Goal: Transaction & Acquisition: Purchase product/service

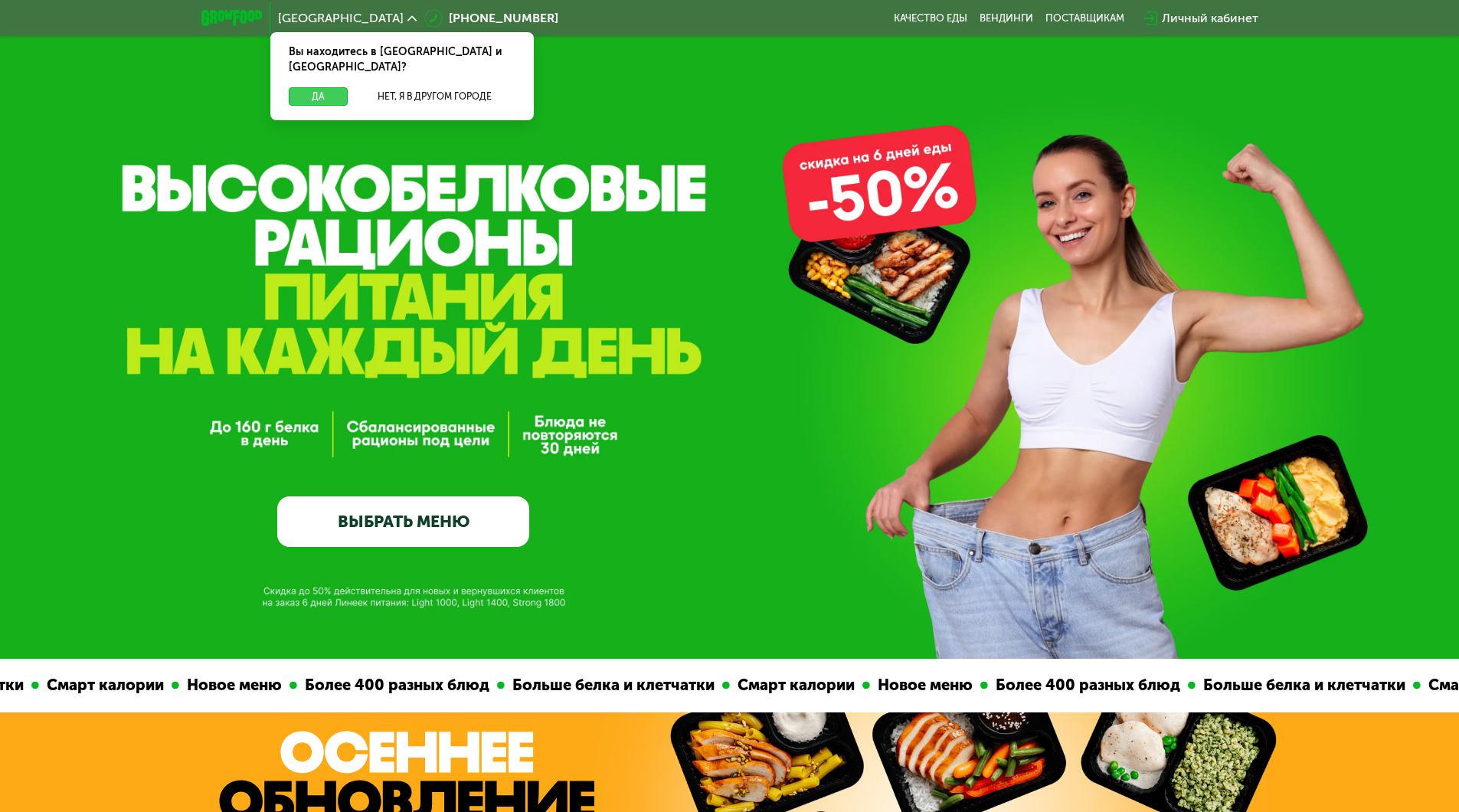
click at [306, 88] on button "Да" at bounding box center [318, 96] width 59 height 18
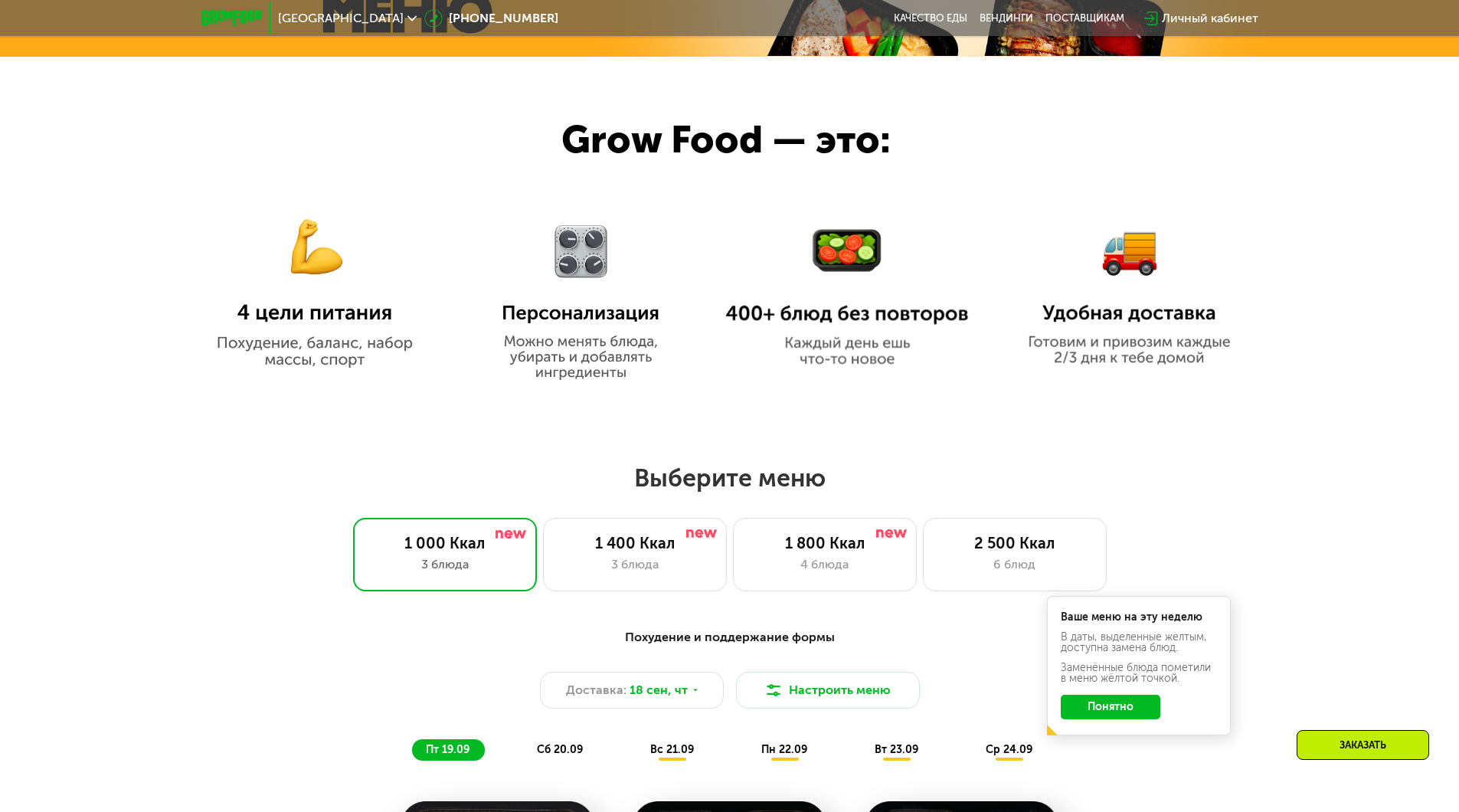
scroll to position [996, 0]
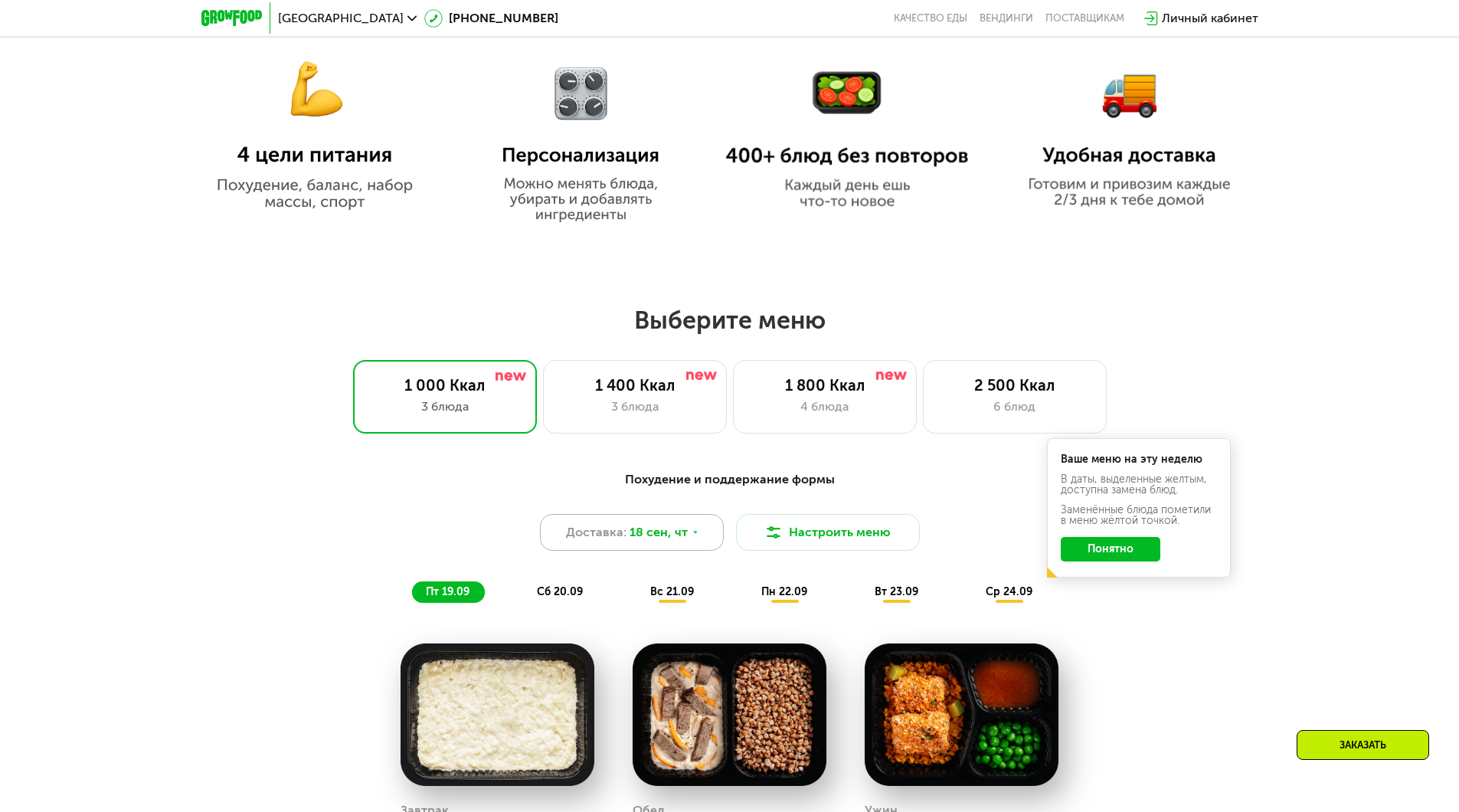
click at [635, 535] on span "18 сен, чт" at bounding box center [659, 532] width 58 height 18
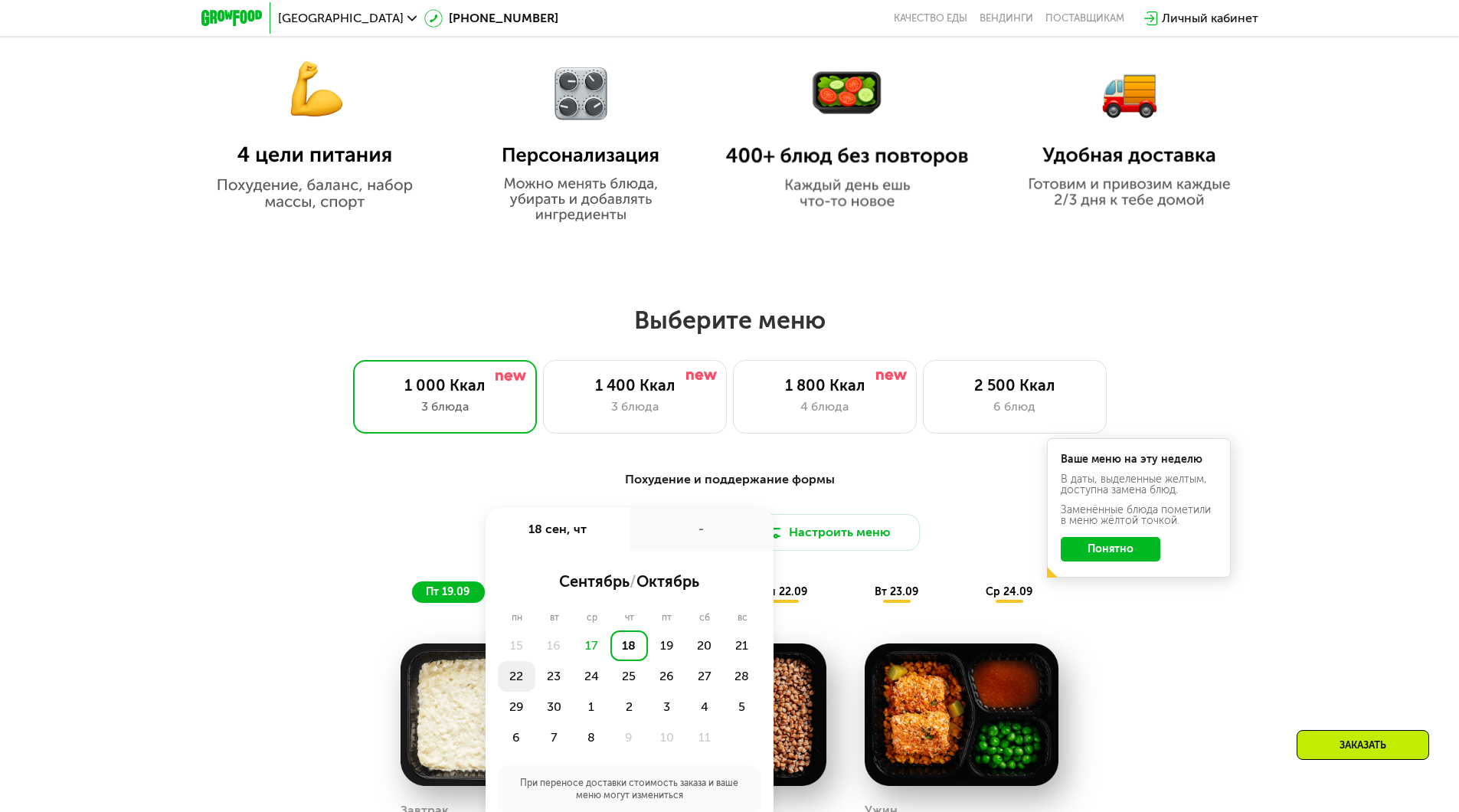
click at [521, 681] on div "22" at bounding box center [516, 676] width 38 height 31
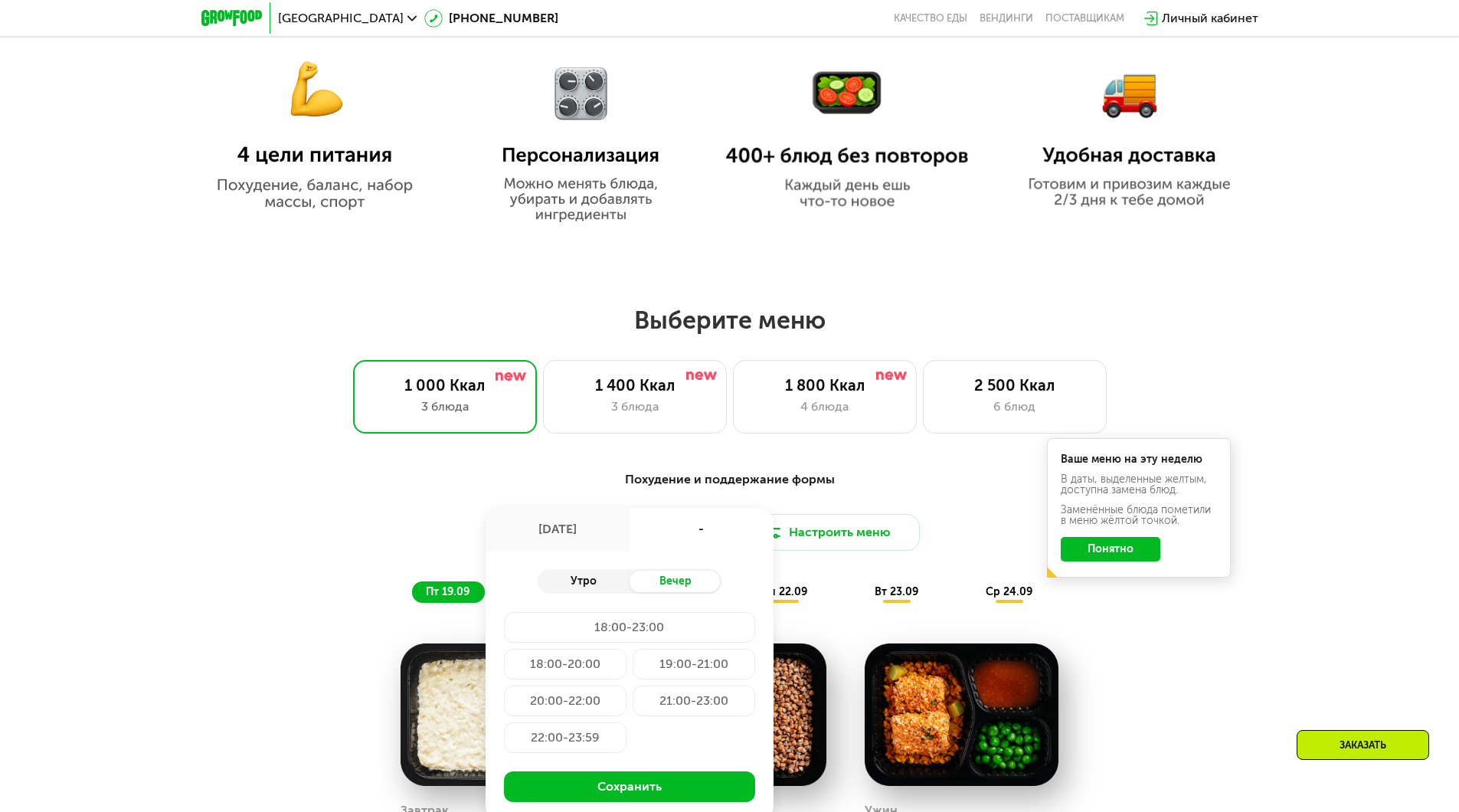
click at [570, 586] on div "Утро" at bounding box center [583, 580] width 92 height 21
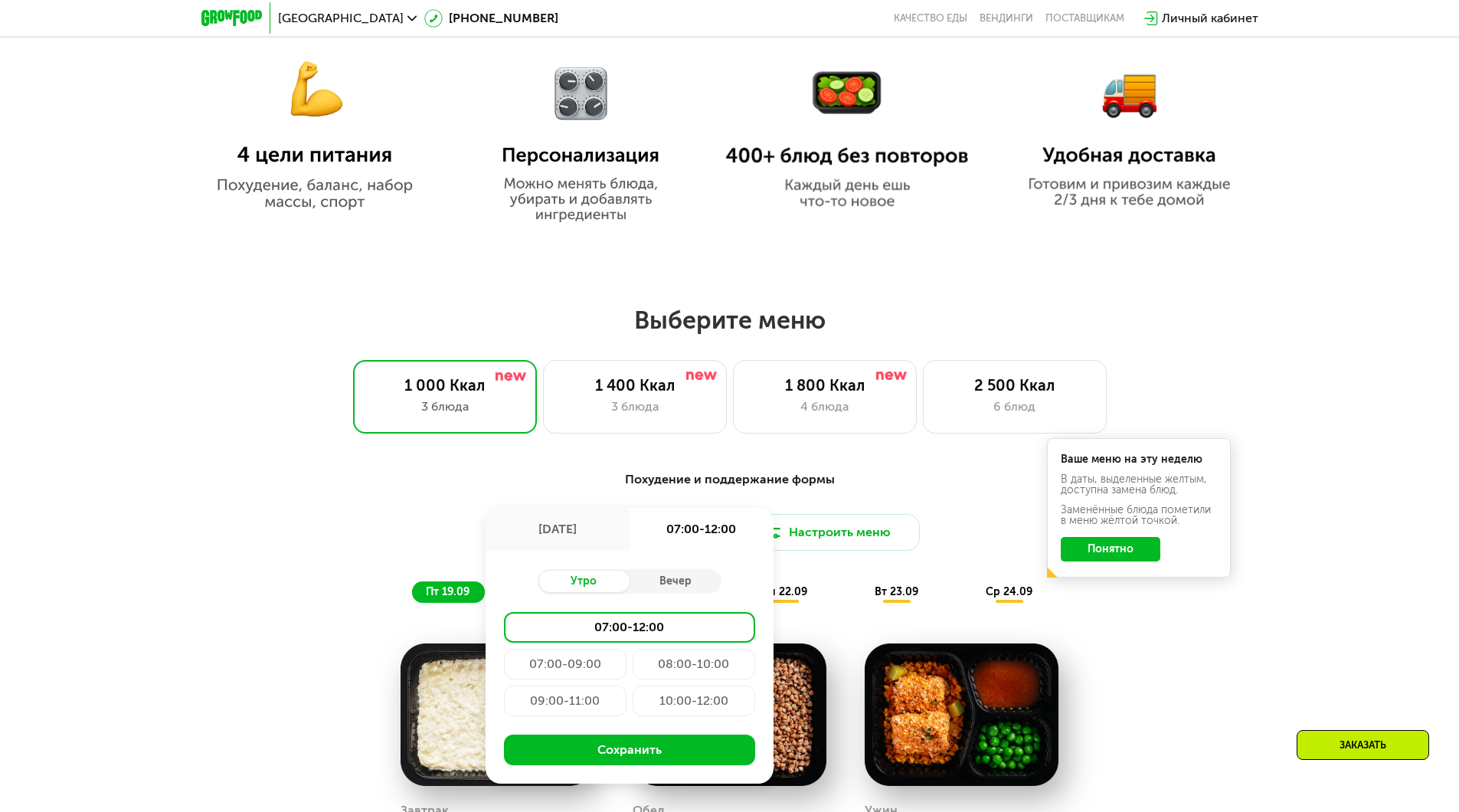
click at [659, 664] on div "08:00-10:00" at bounding box center [694, 663] width 123 height 31
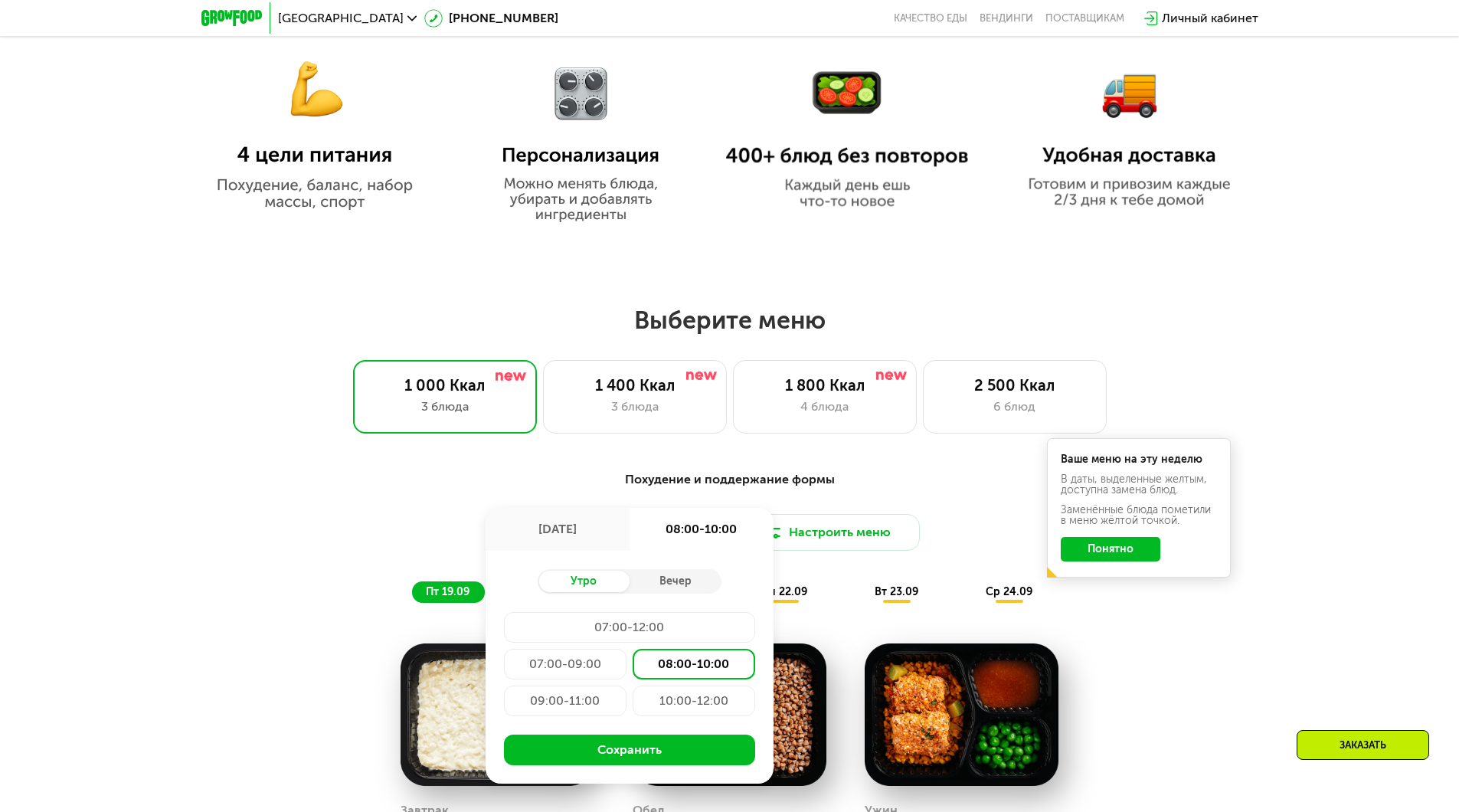
click at [520, 695] on div "09:00-11:00" at bounding box center [565, 700] width 123 height 31
click at [702, 586] on div "Вечер" at bounding box center [675, 580] width 92 height 21
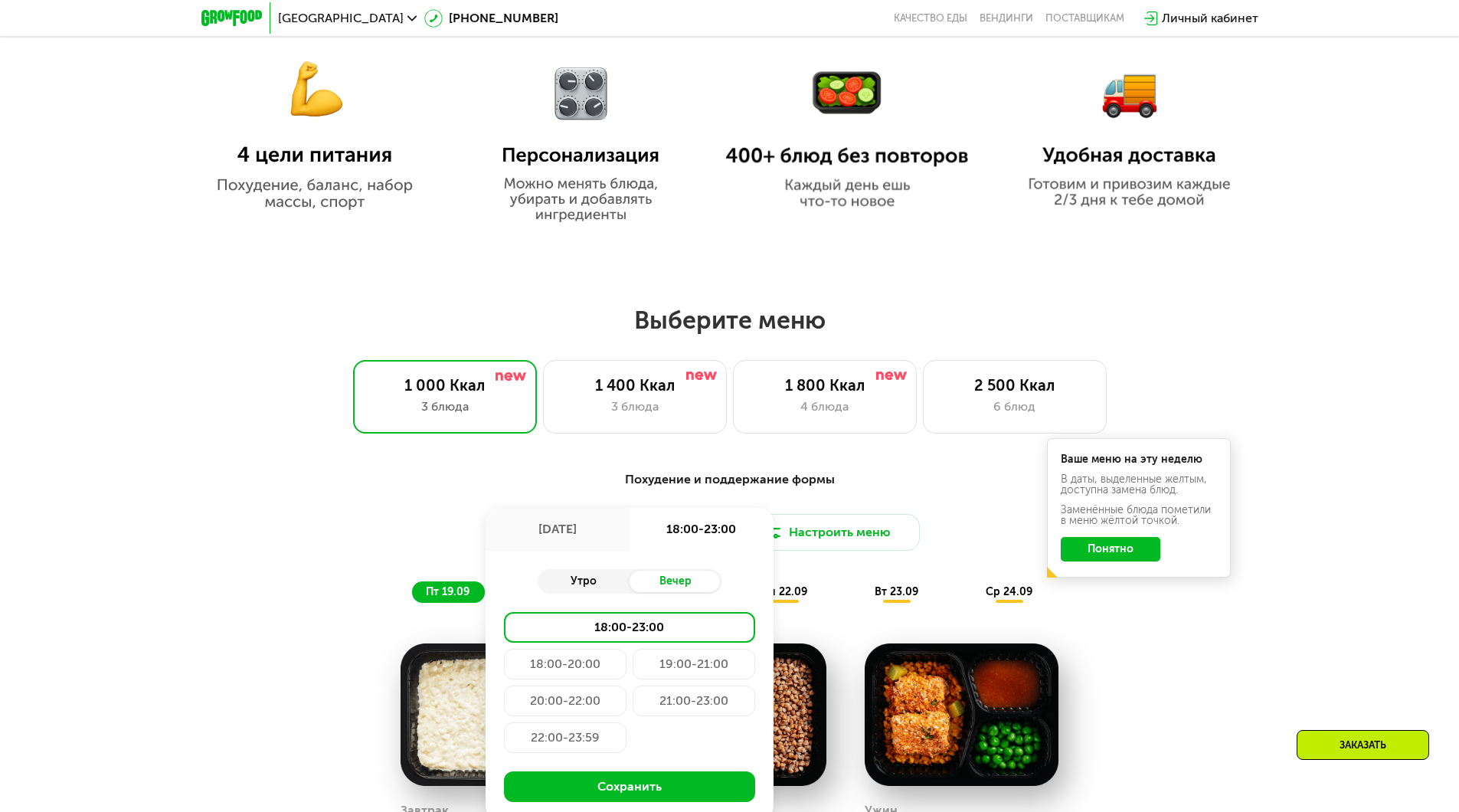
click at [570, 585] on div "Утро" at bounding box center [583, 580] width 92 height 21
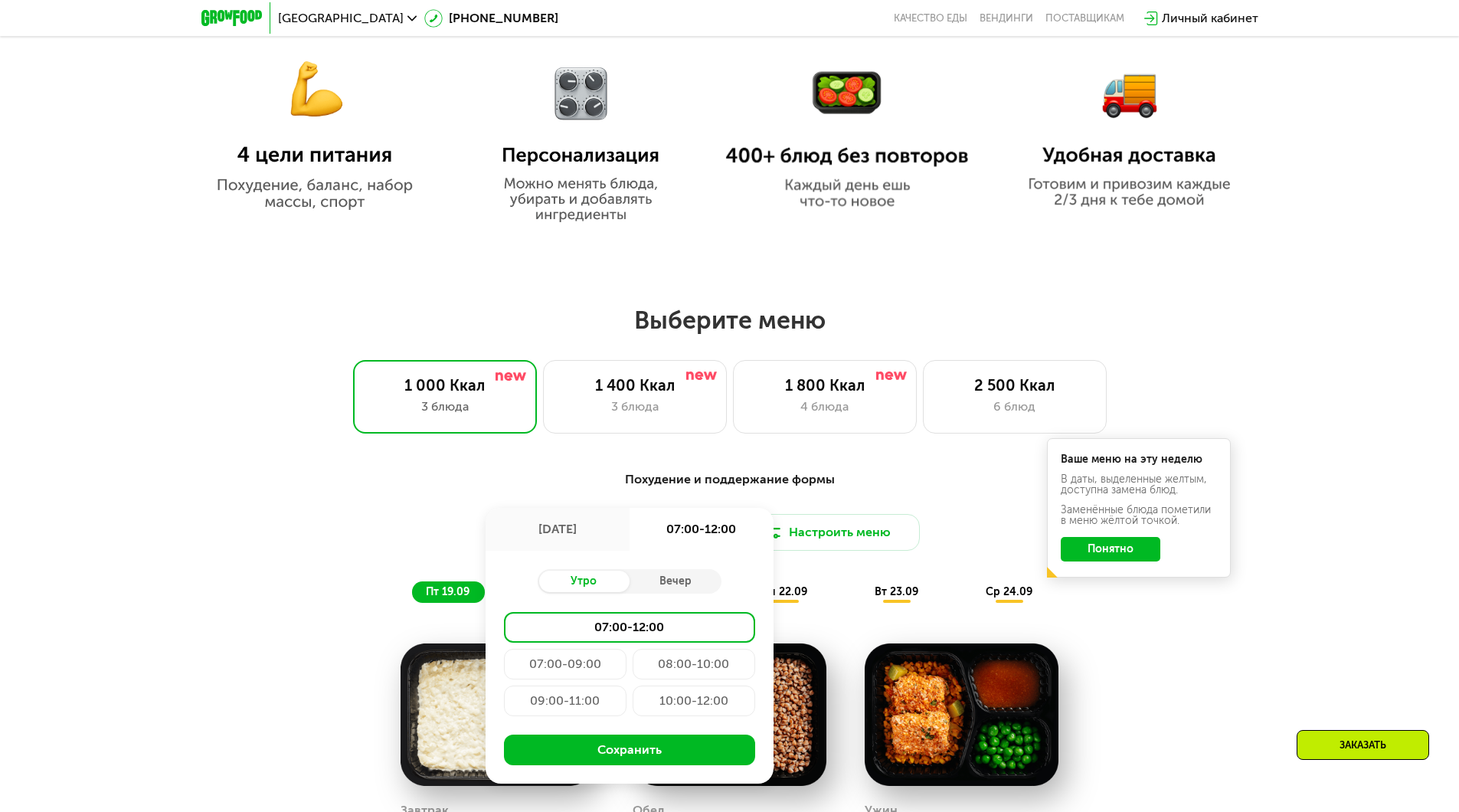
click at [578, 706] on div "09:00-11:00" at bounding box center [565, 700] width 123 height 31
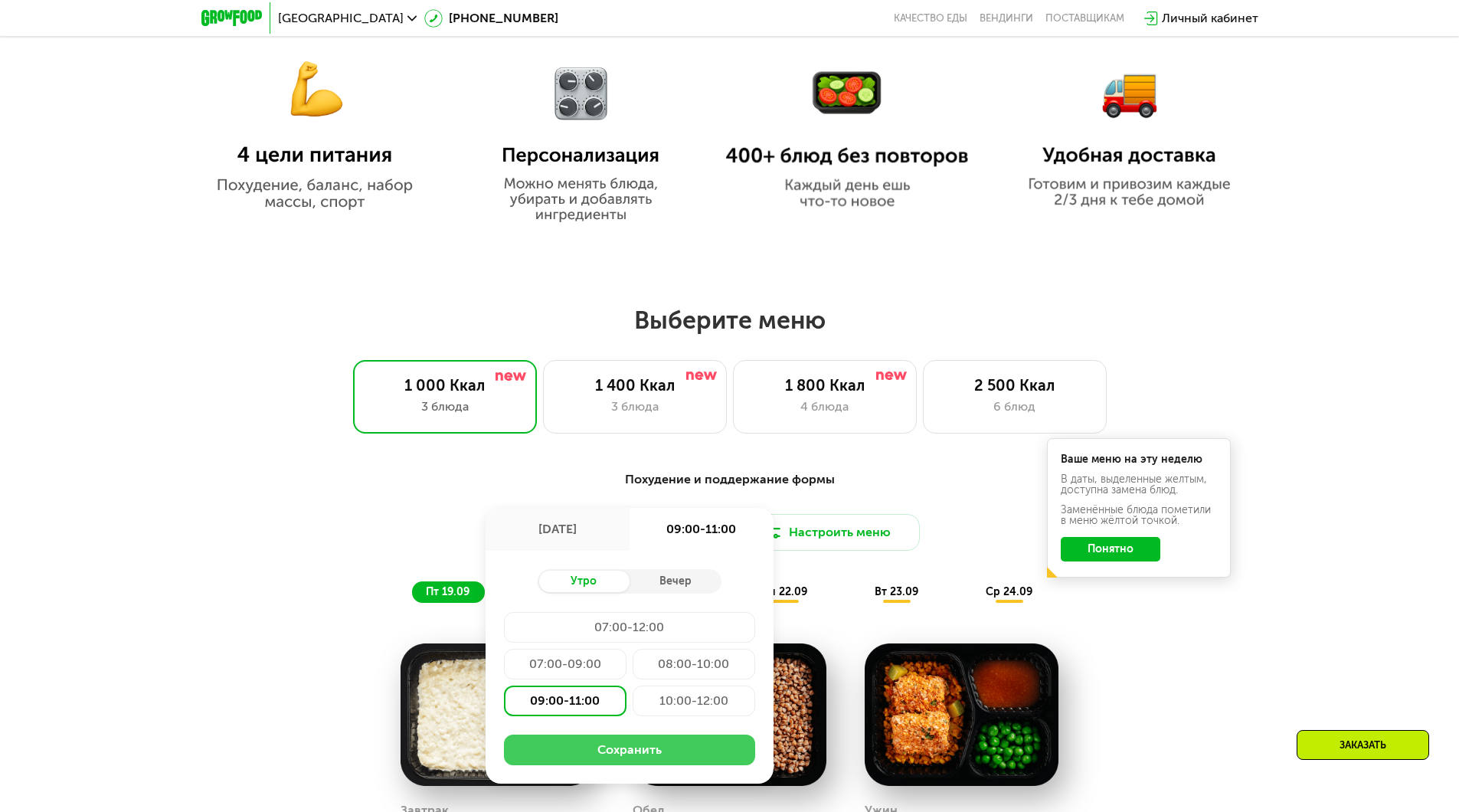
click at [726, 752] on button "Сохранить" at bounding box center [629, 749] width 251 height 31
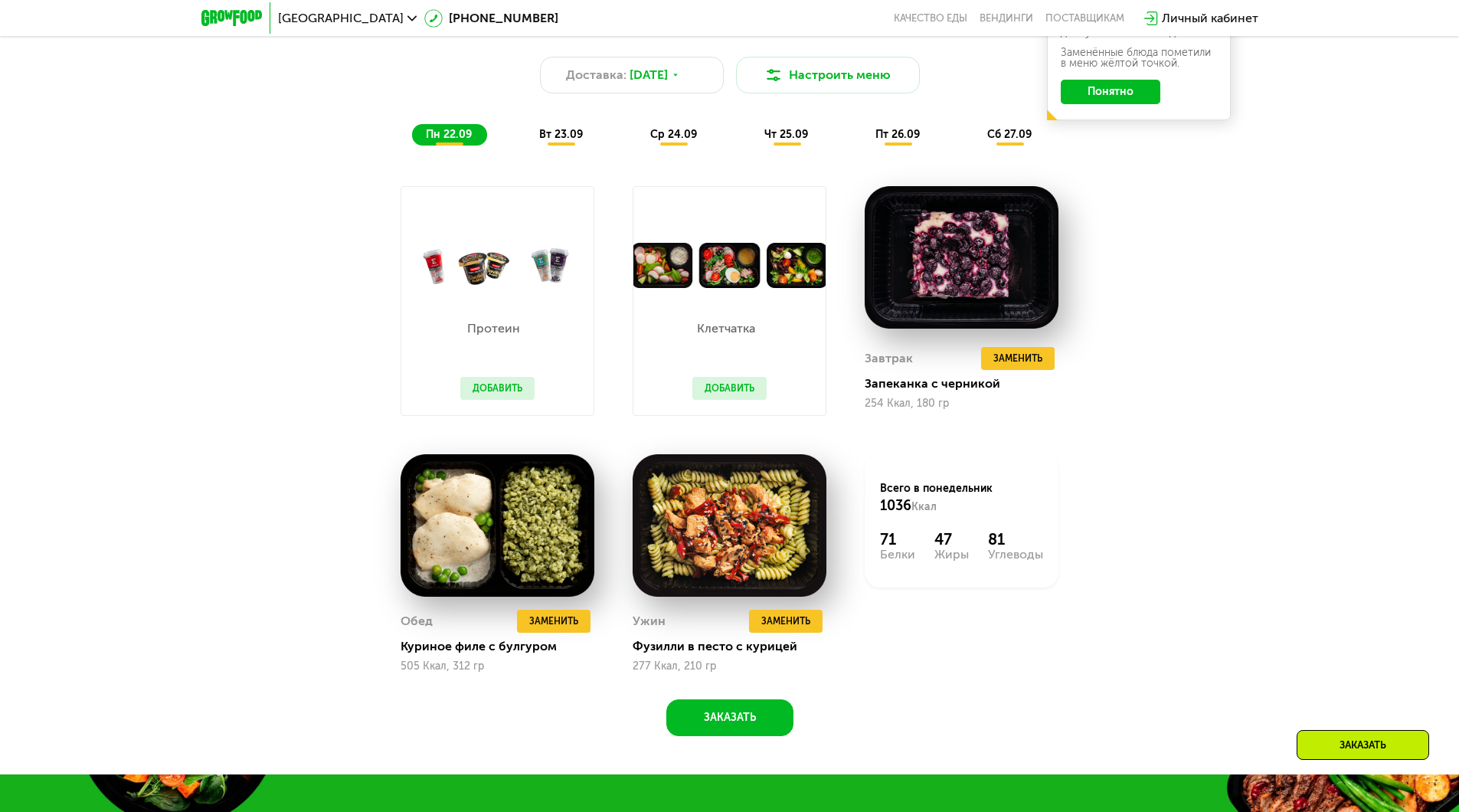
scroll to position [1455, 0]
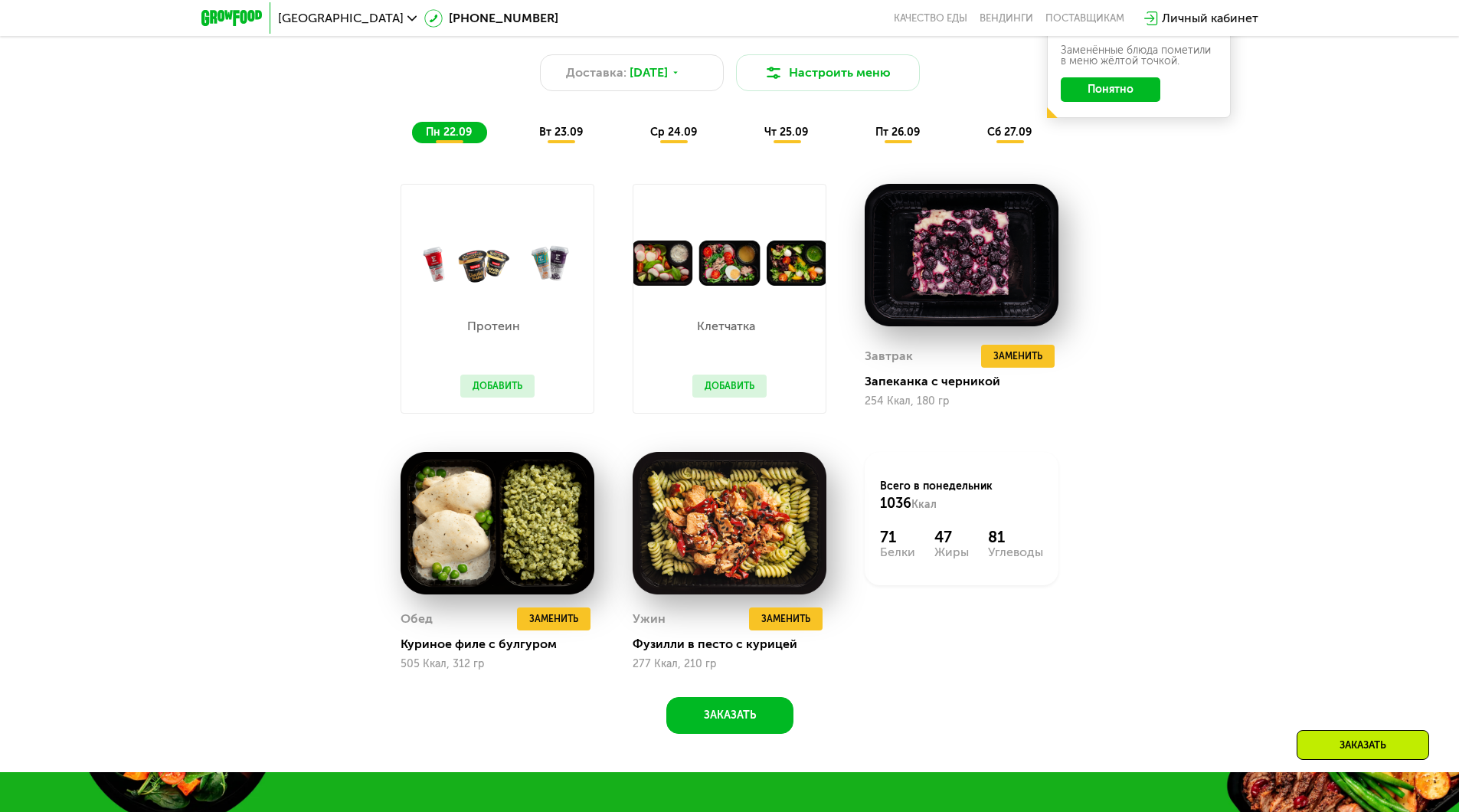
click at [558, 138] on span "вт 23.09" at bounding box center [561, 132] width 44 height 13
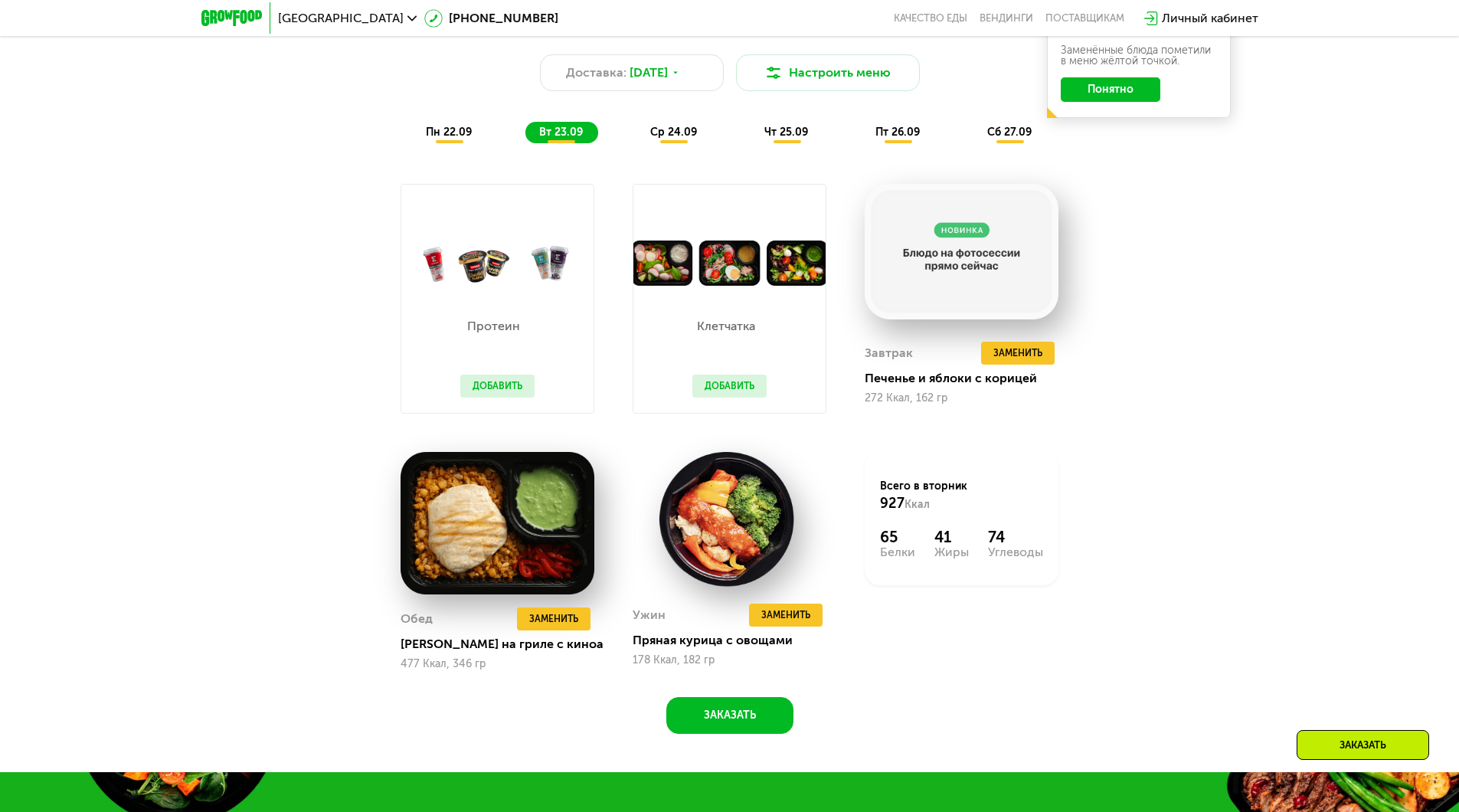
click at [670, 137] on span "ср 24.09" at bounding box center [674, 132] width 47 height 13
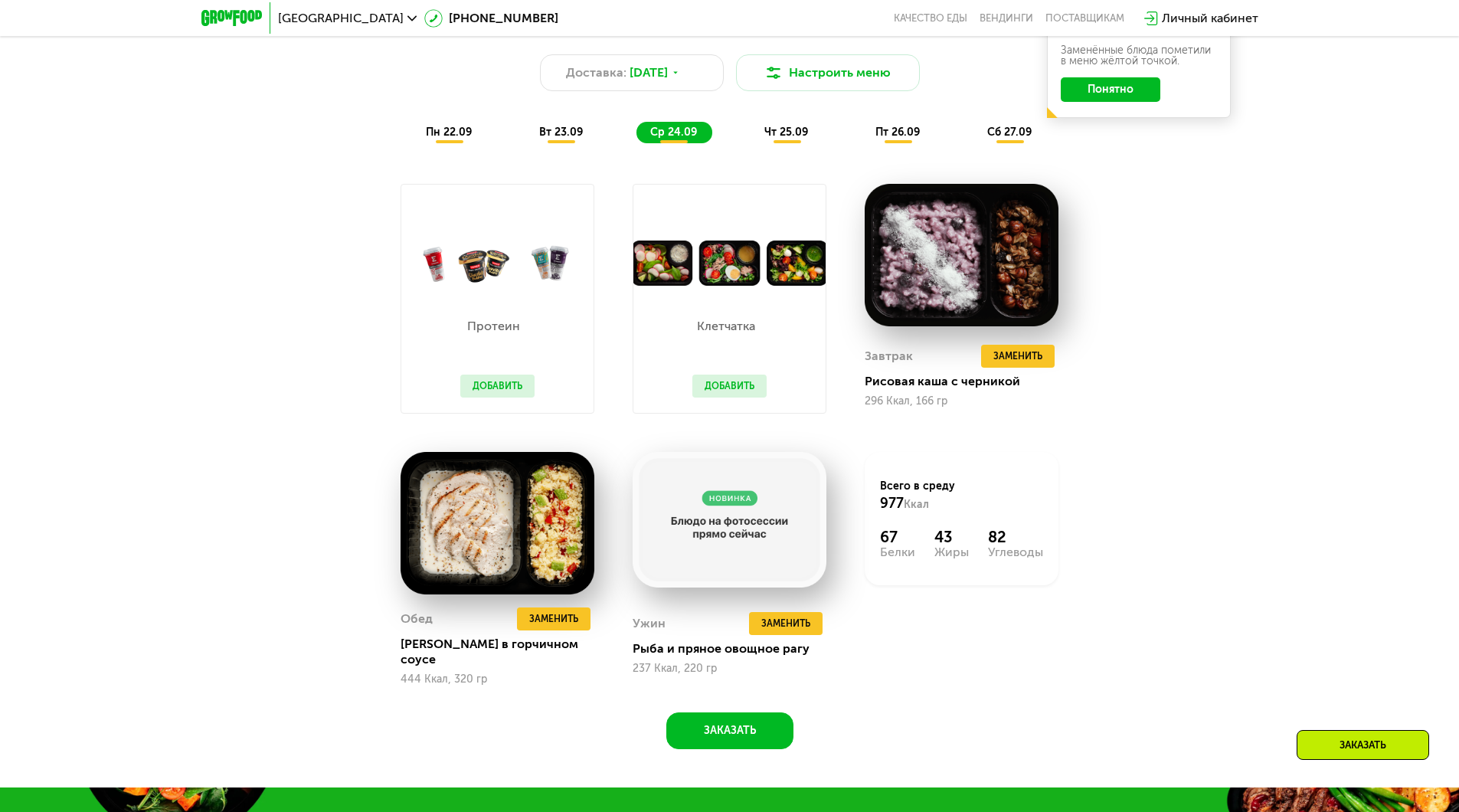
click at [789, 131] on span "чт 25.09" at bounding box center [786, 132] width 44 height 13
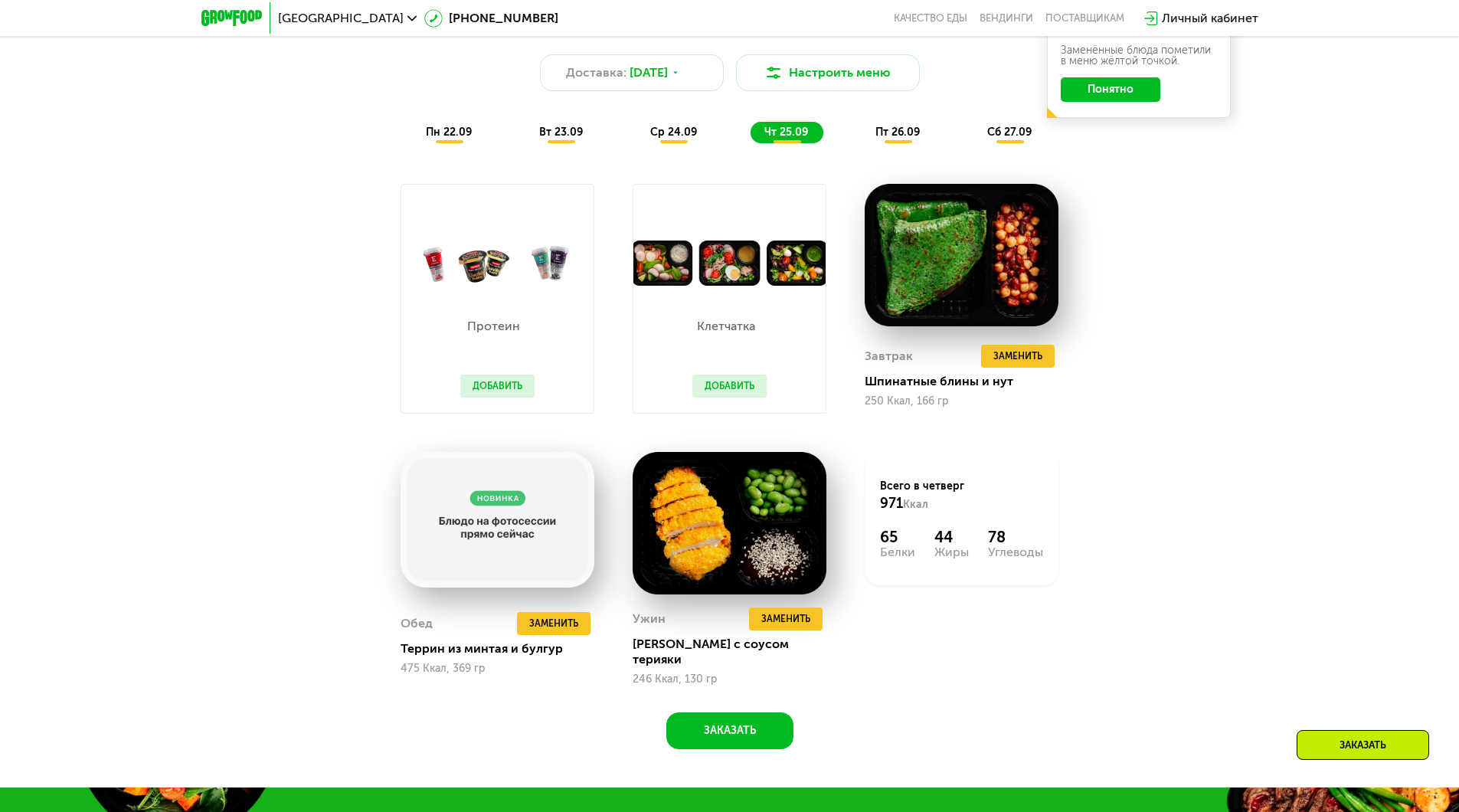
click at [900, 136] on span "пт 26.09" at bounding box center [897, 132] width 45 height 13
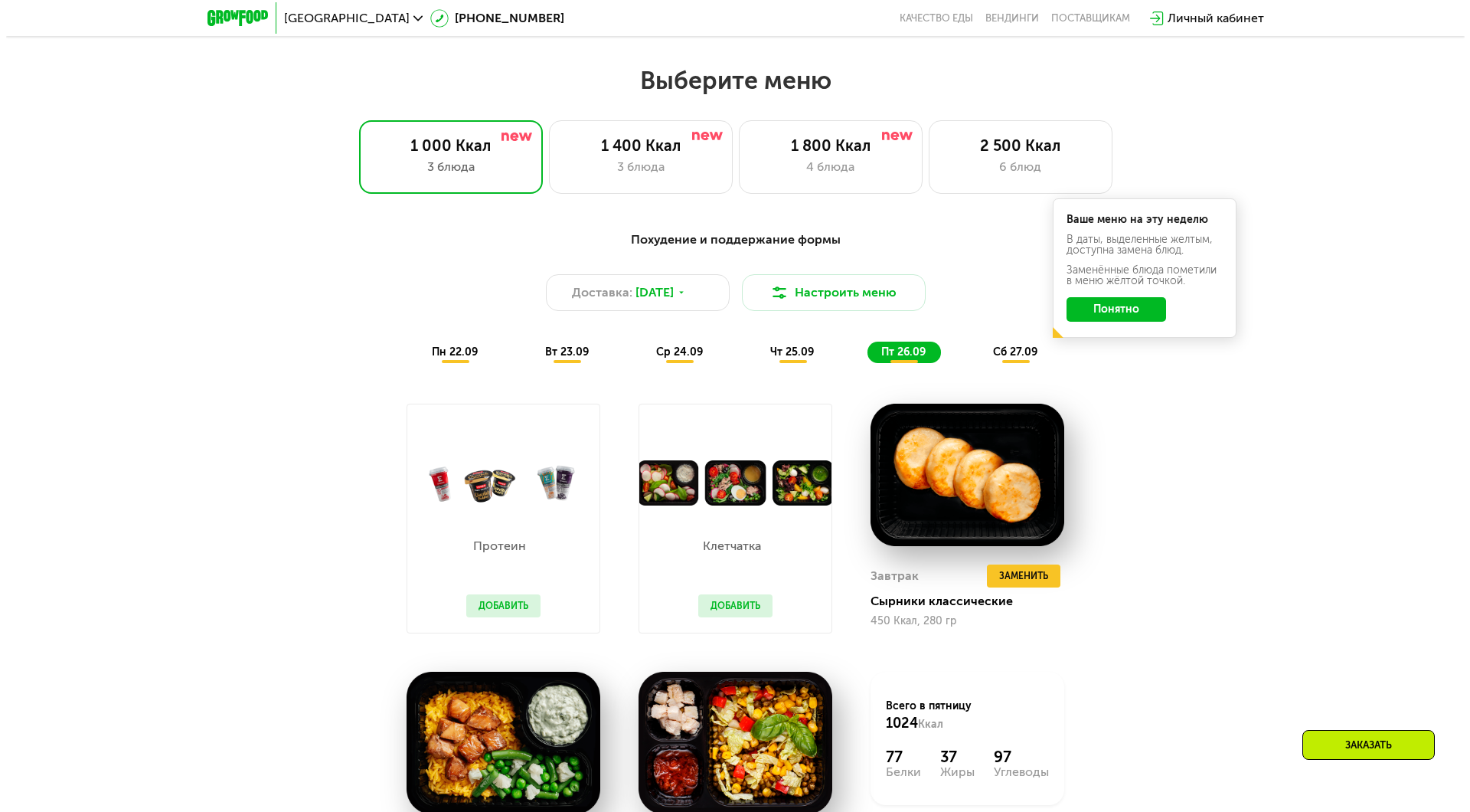
scroll to position [1225, 0]
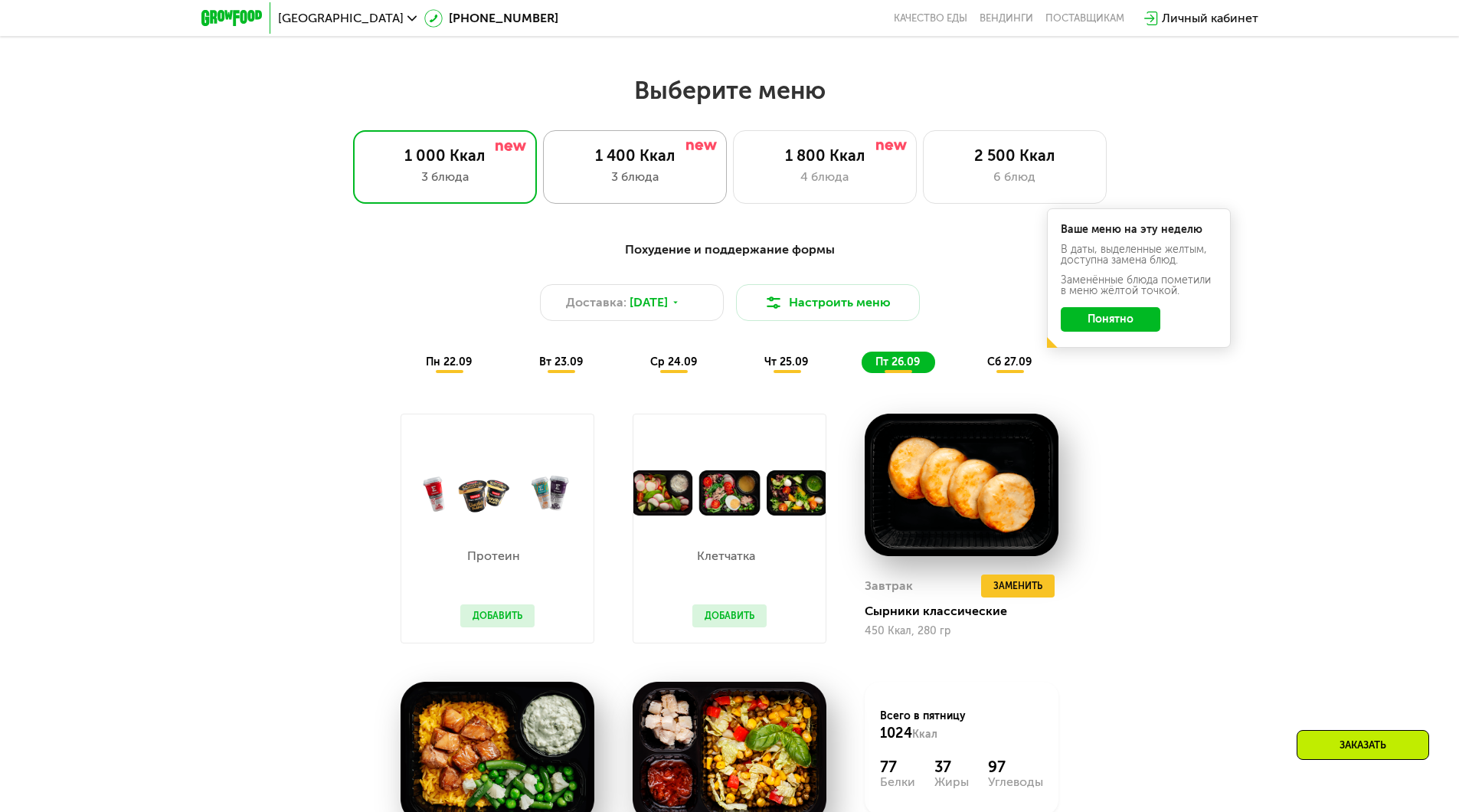
click at [628, 178] on div "3 блюда" at bounding box center [635, 176] width 152 height 18
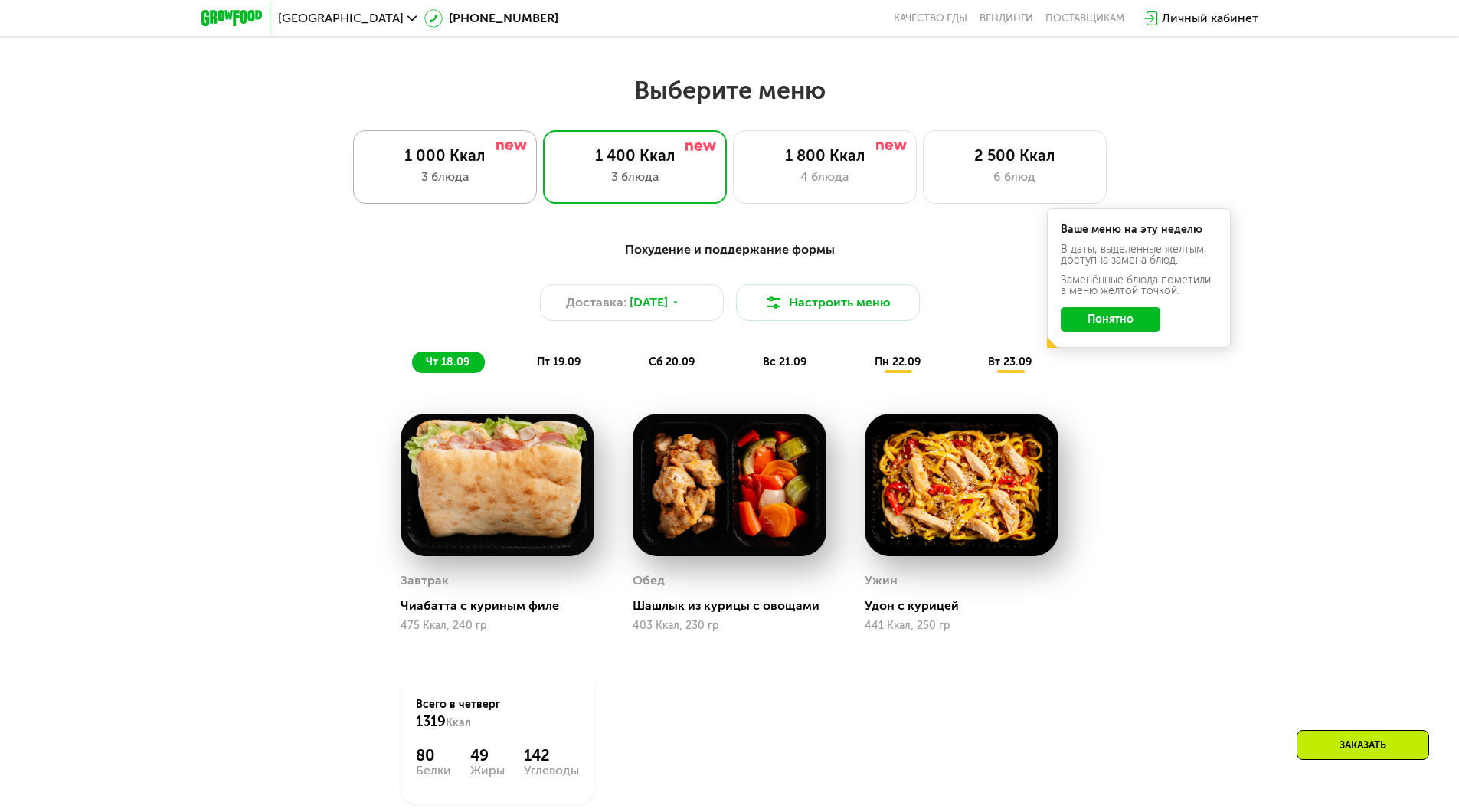
click at [502, 171] on div "1 000 Ккал 3 блюда" at bounding box center [444, 167] width 184 height 74
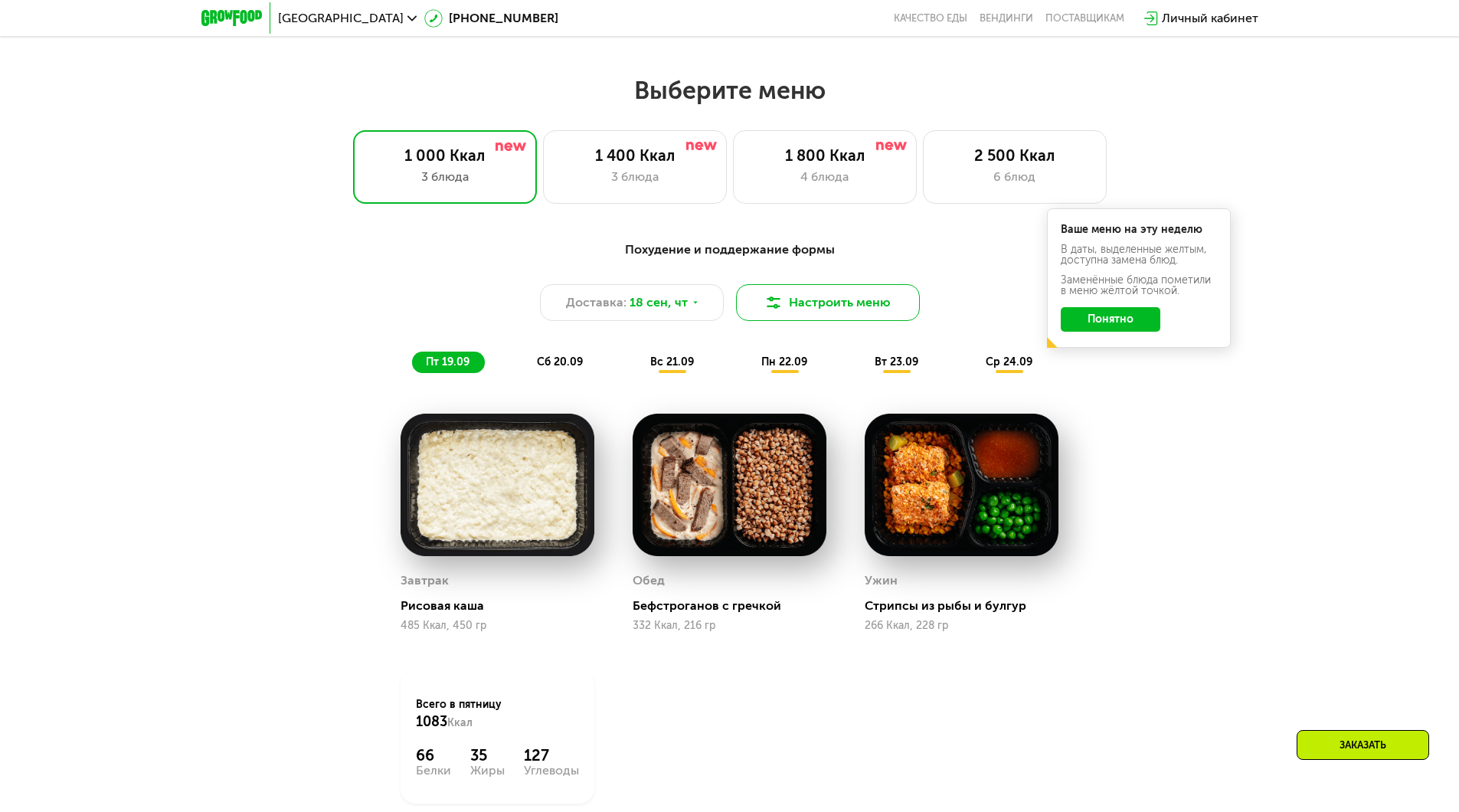
click at [800, 310] on button "Настроить меню" at bounding box center [828, 302] width 184 height 37
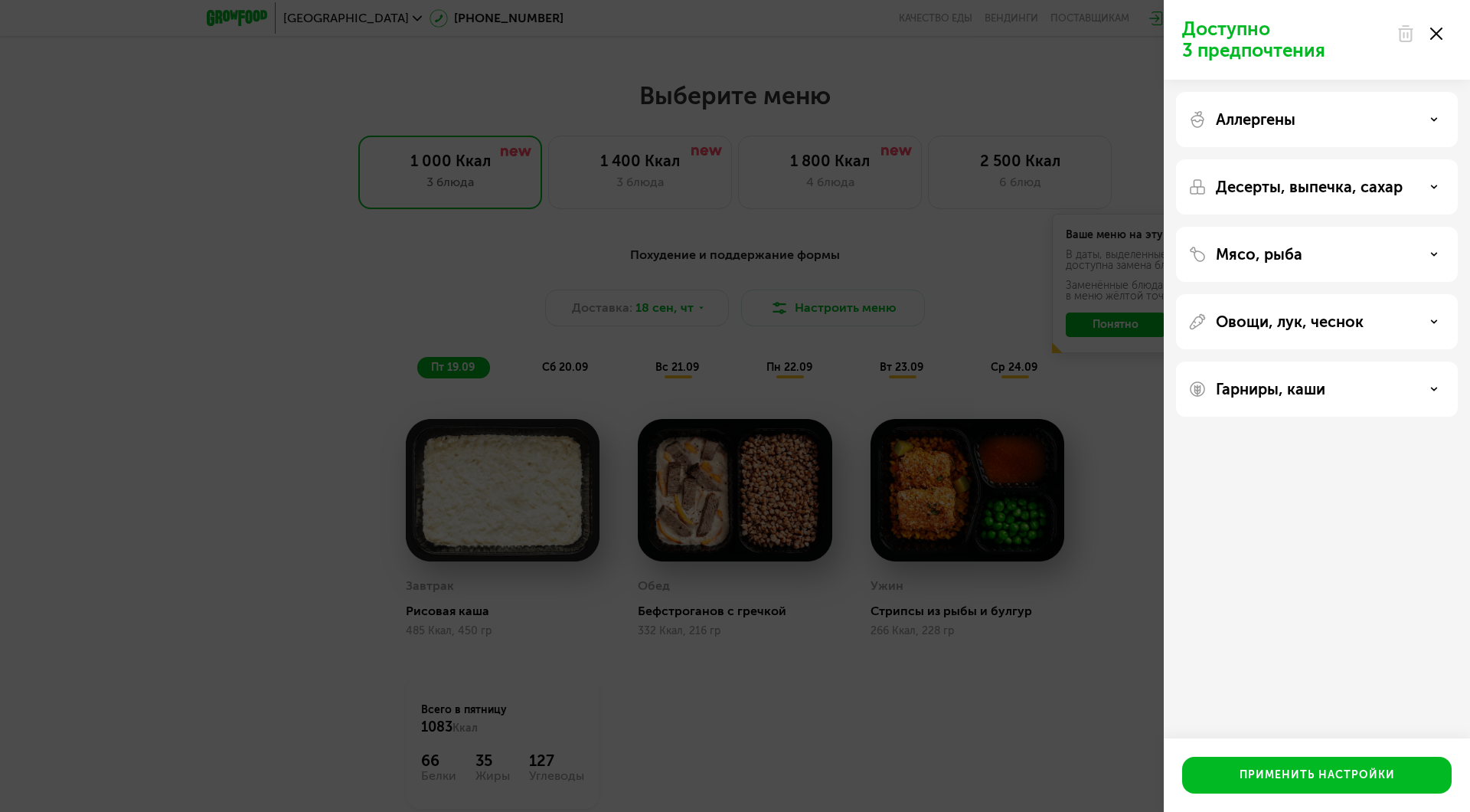
click at [1430, 122] on div "Аллергены" at bounding box center [1317, 119] width 257 height 18
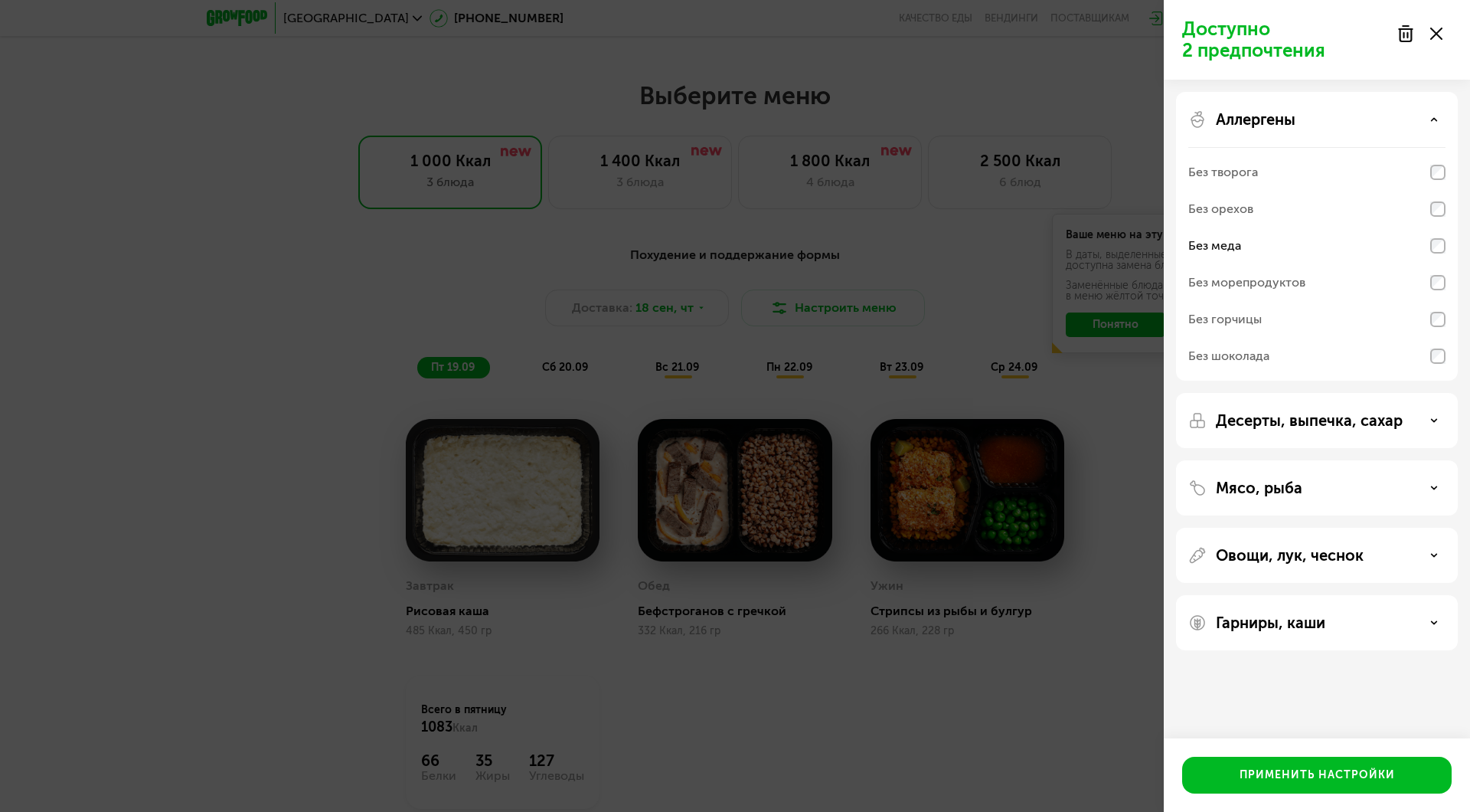
click at [1422, 418] on div "Десерты, выпечка, сахар" at bounding box center [1317, 420] width 257 height 18
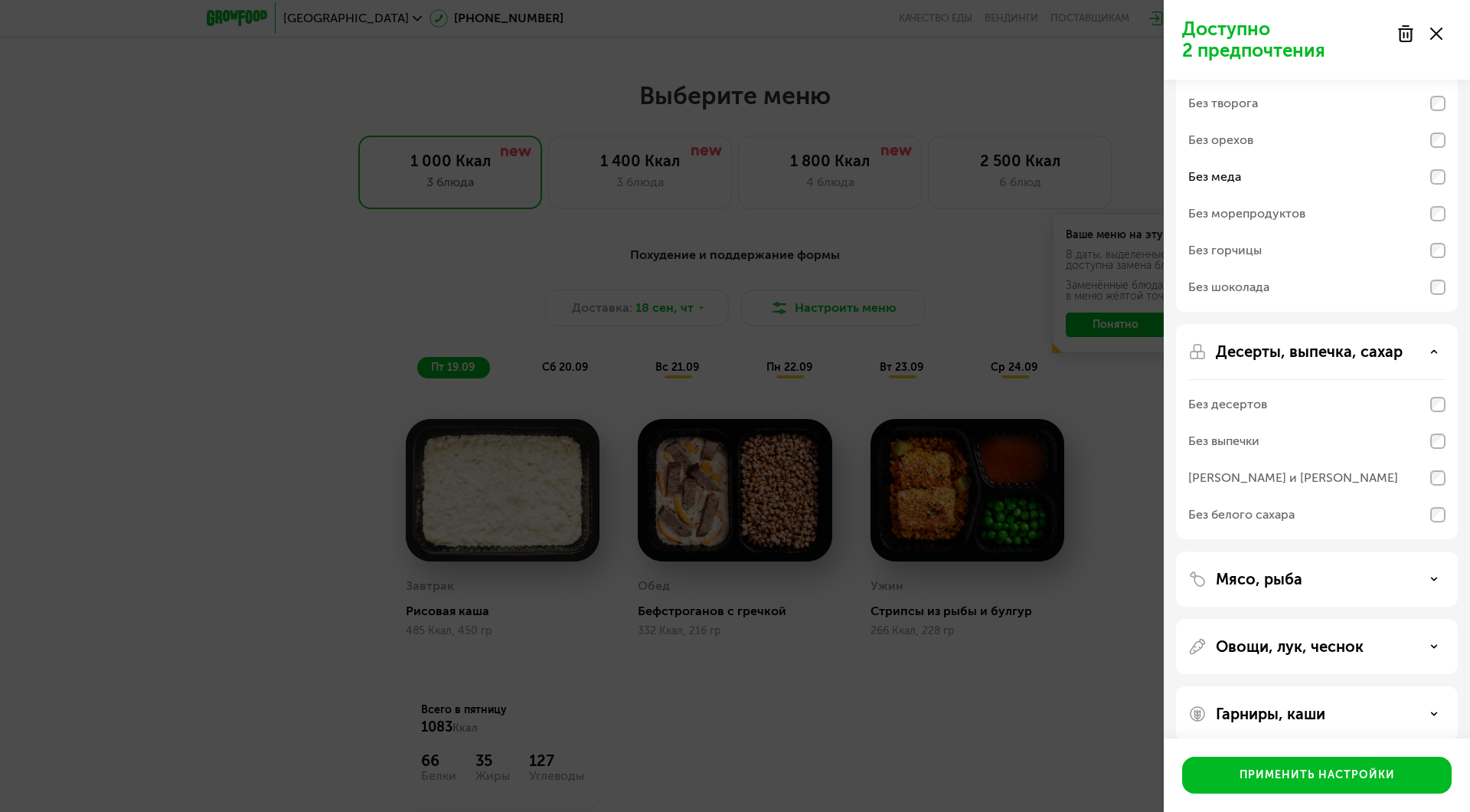
scroll to position [88, 0]
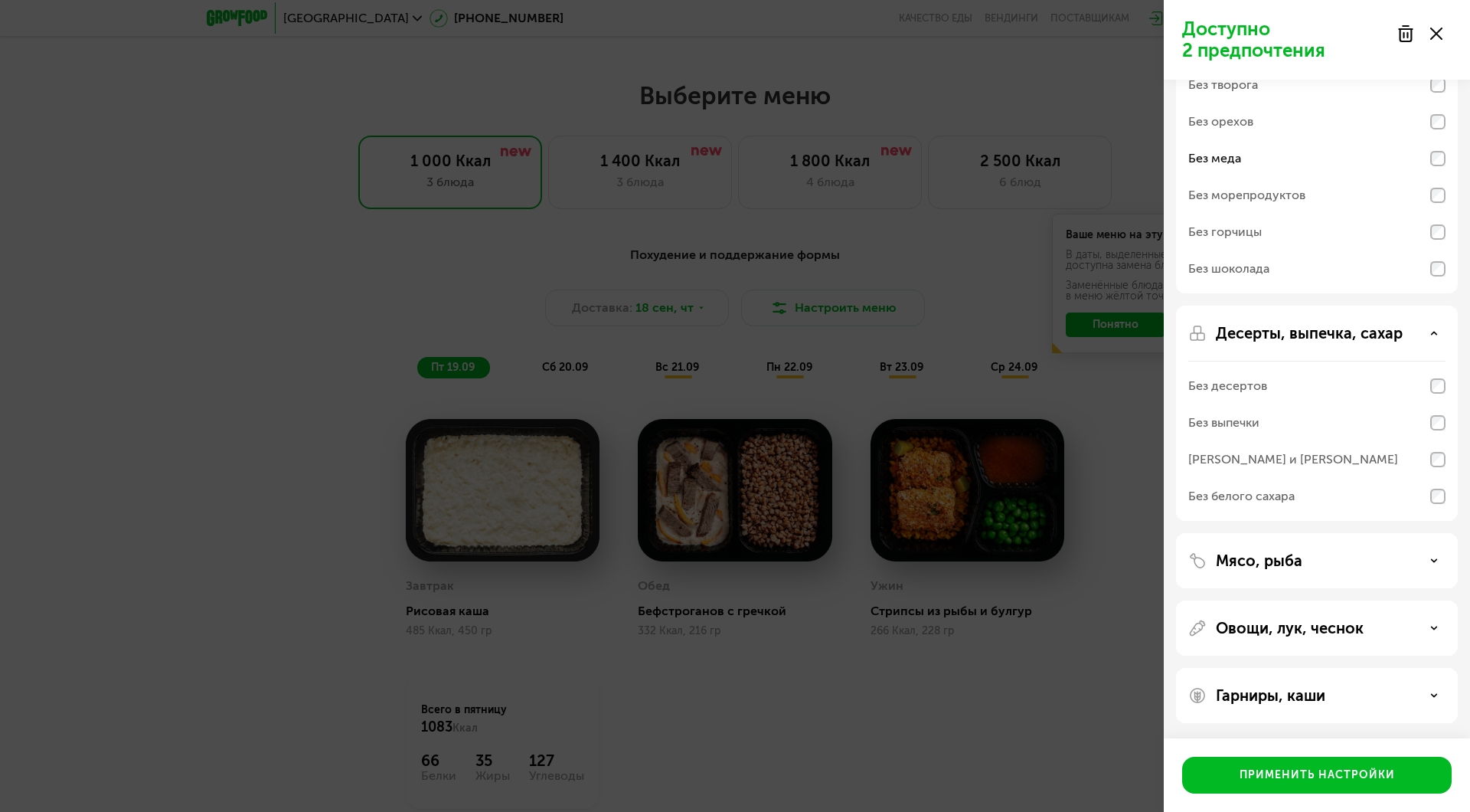
click at [1407, 623] on div "Овощи, лук, чеснок" at bounding box center [1317, 627] width 257 height 18
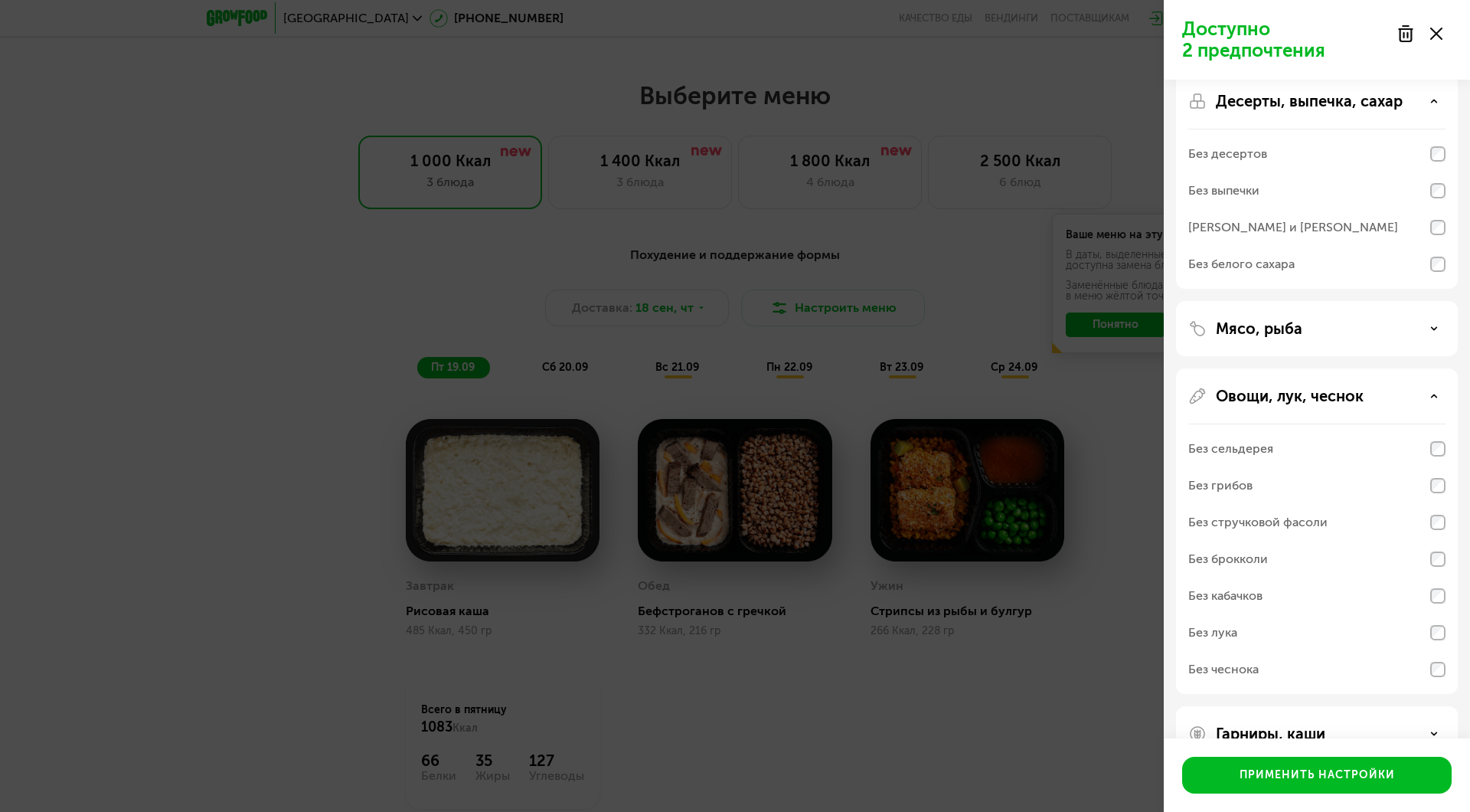
scroll to position [357, 0]
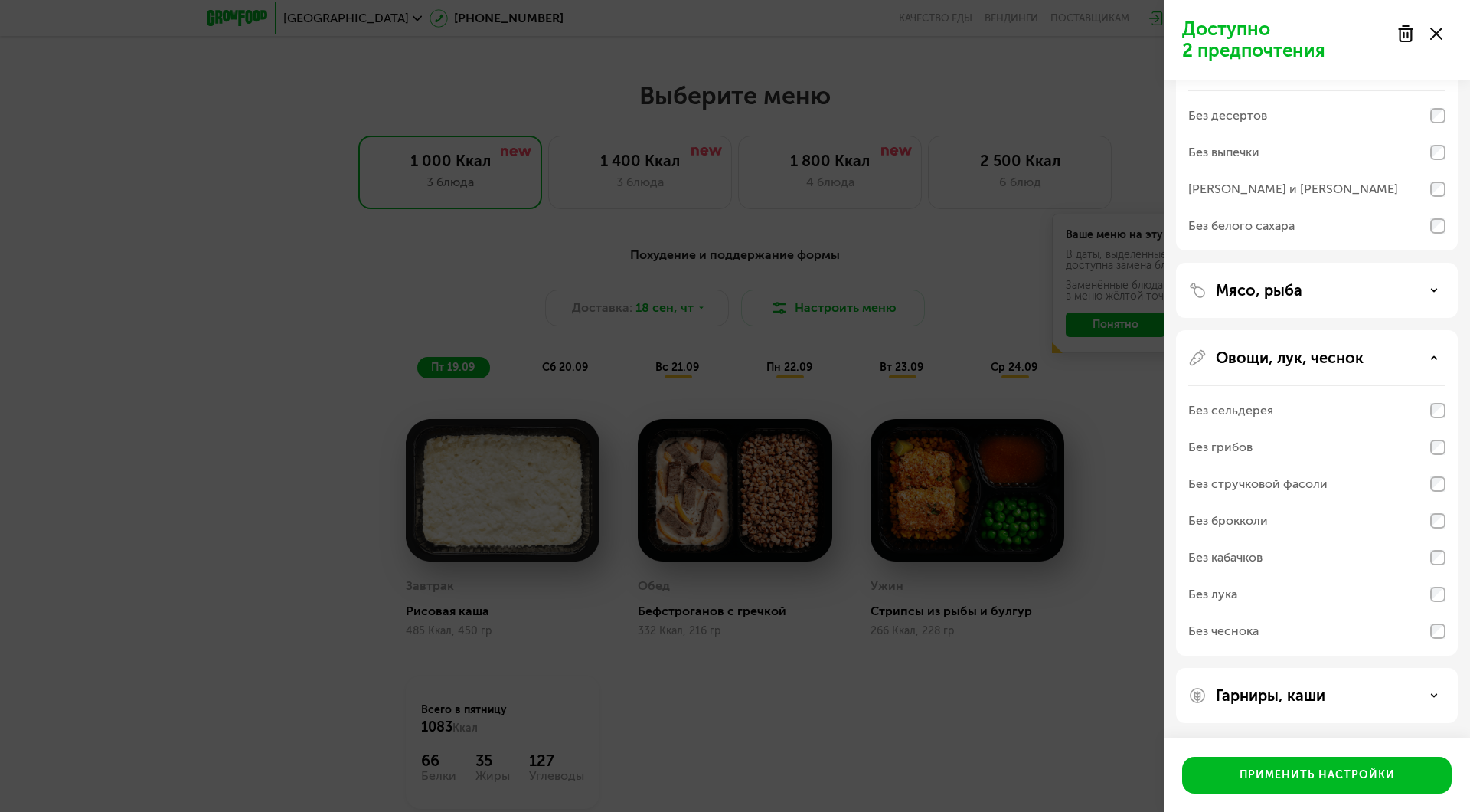
click at [1306, 702] on p "Гарниры, каши" at bounding box center [1271, 695] width 110 height 18
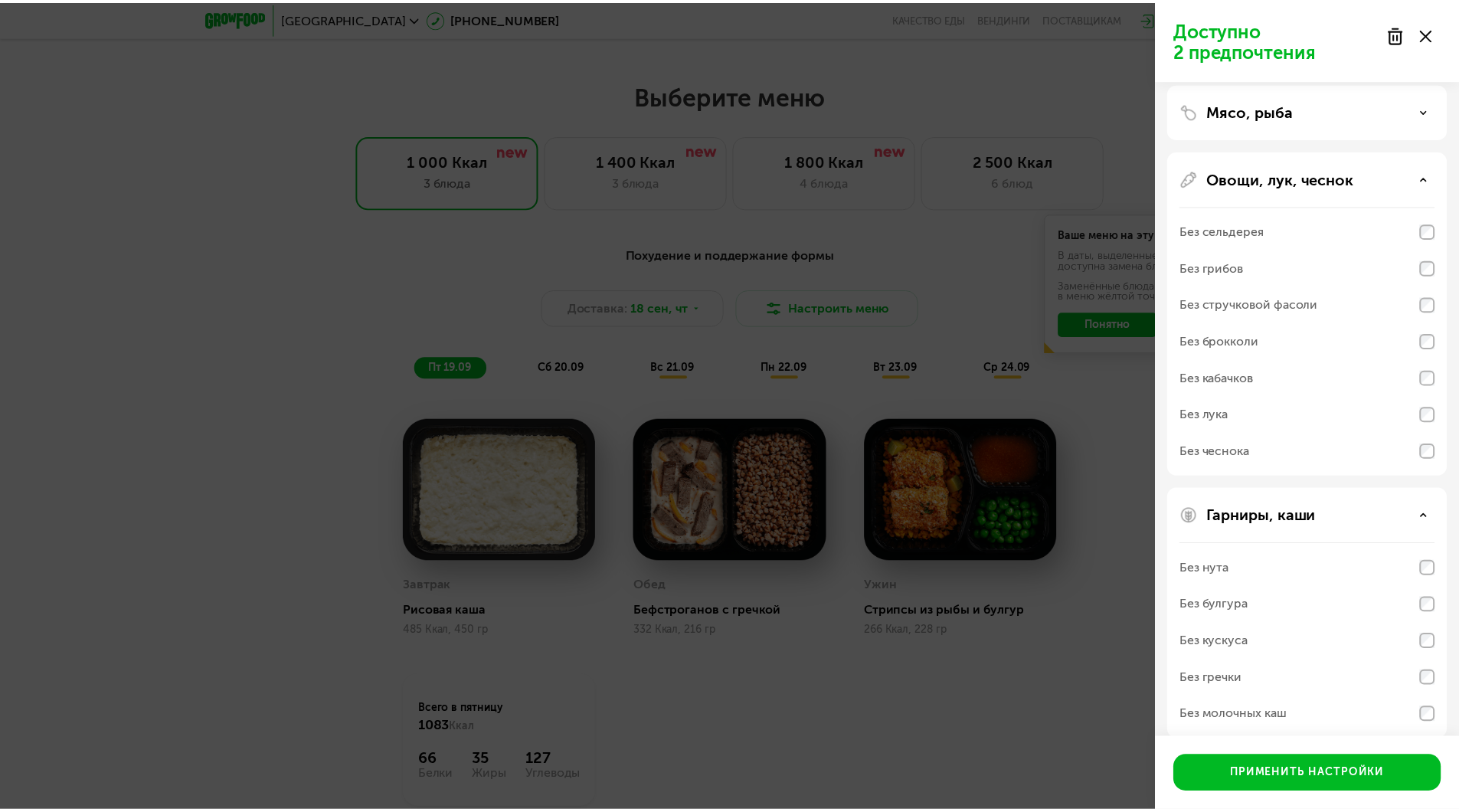
scroll to position [555, 0]
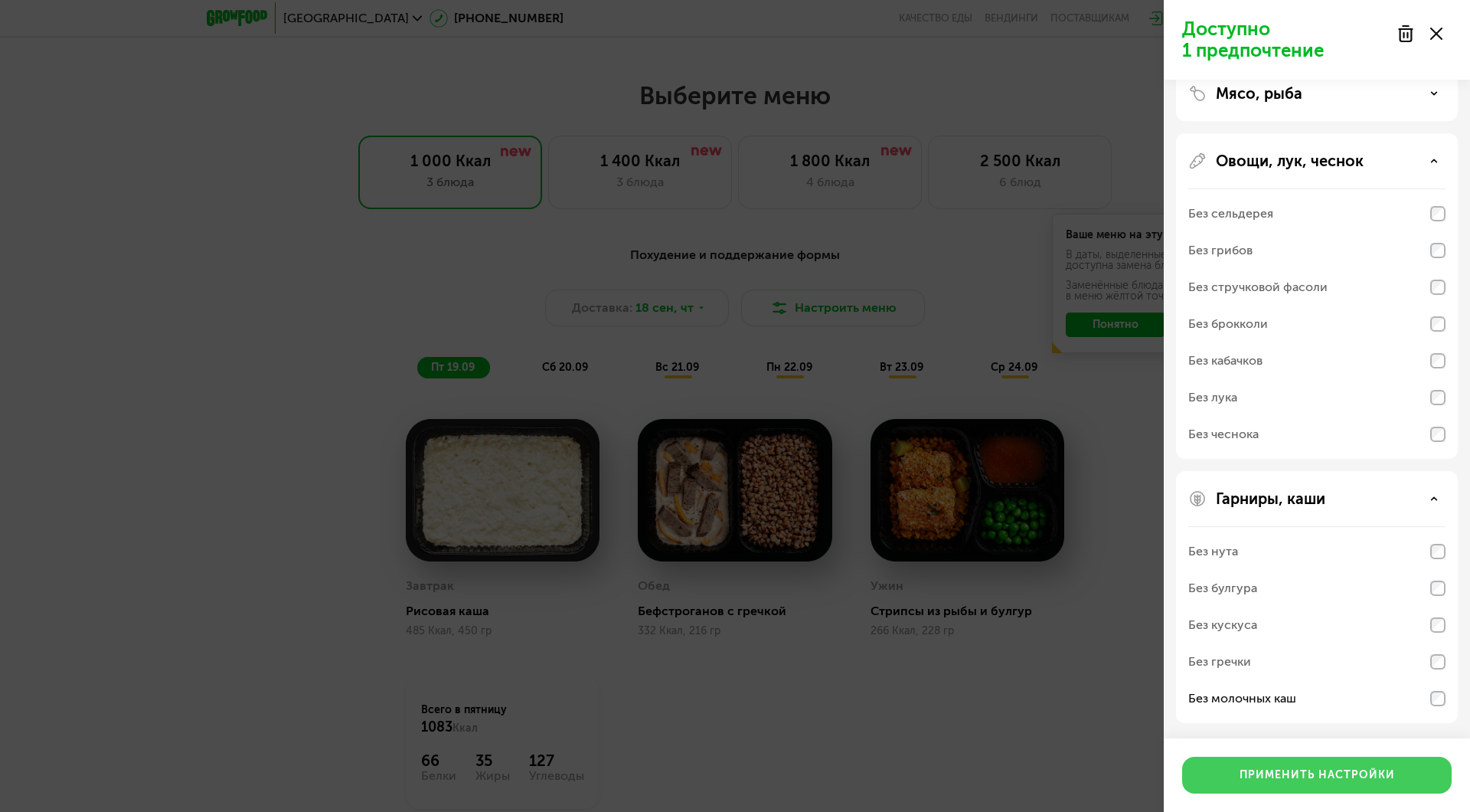
click at [1342, 775] on div "Применить настройки" at bounding box center [1317, 775] width 156 height 16
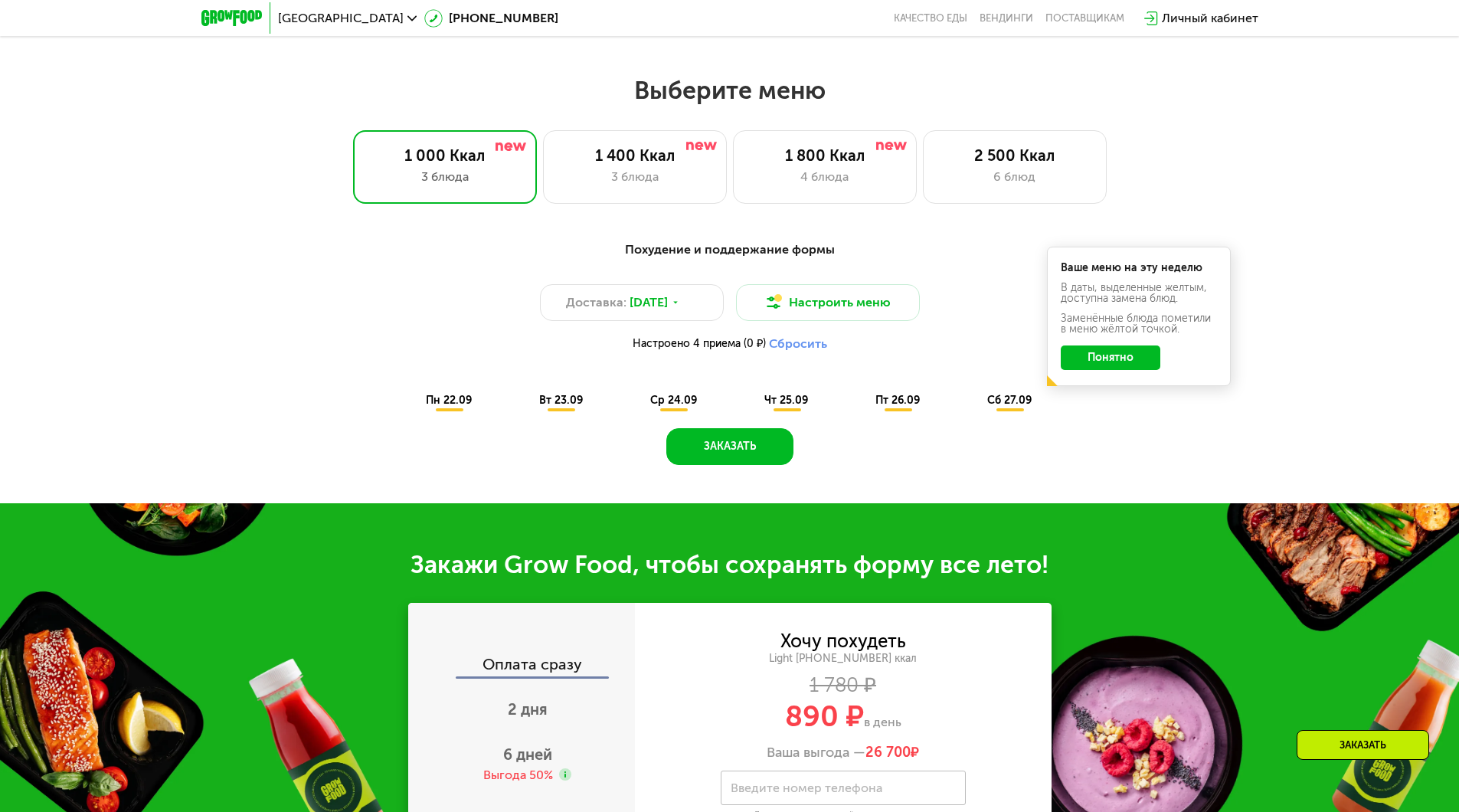
click at [1098, 361] on button "Понятно" at bounding box center [1110, 357] width 99 height 24
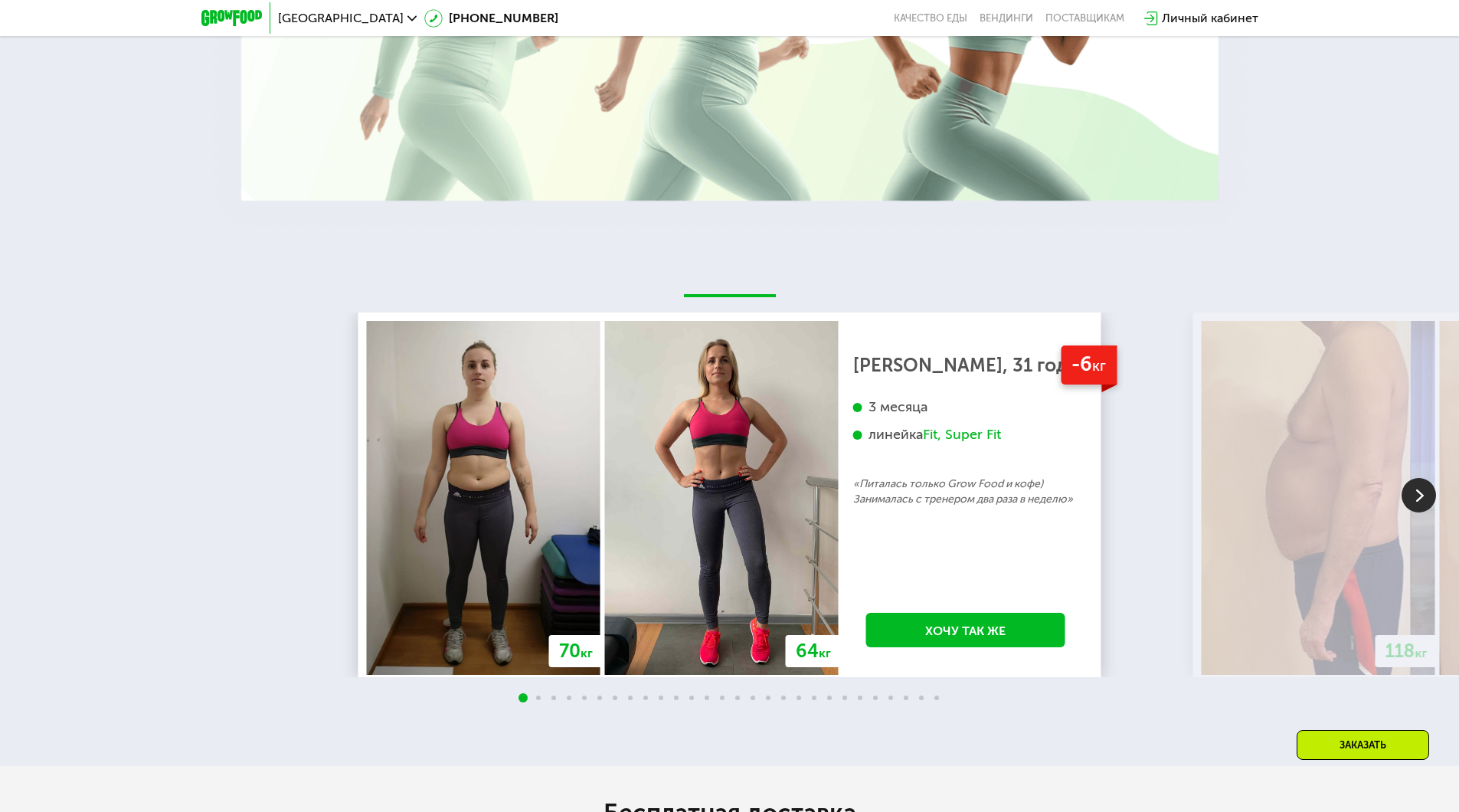
scroll to position [2757, 0]
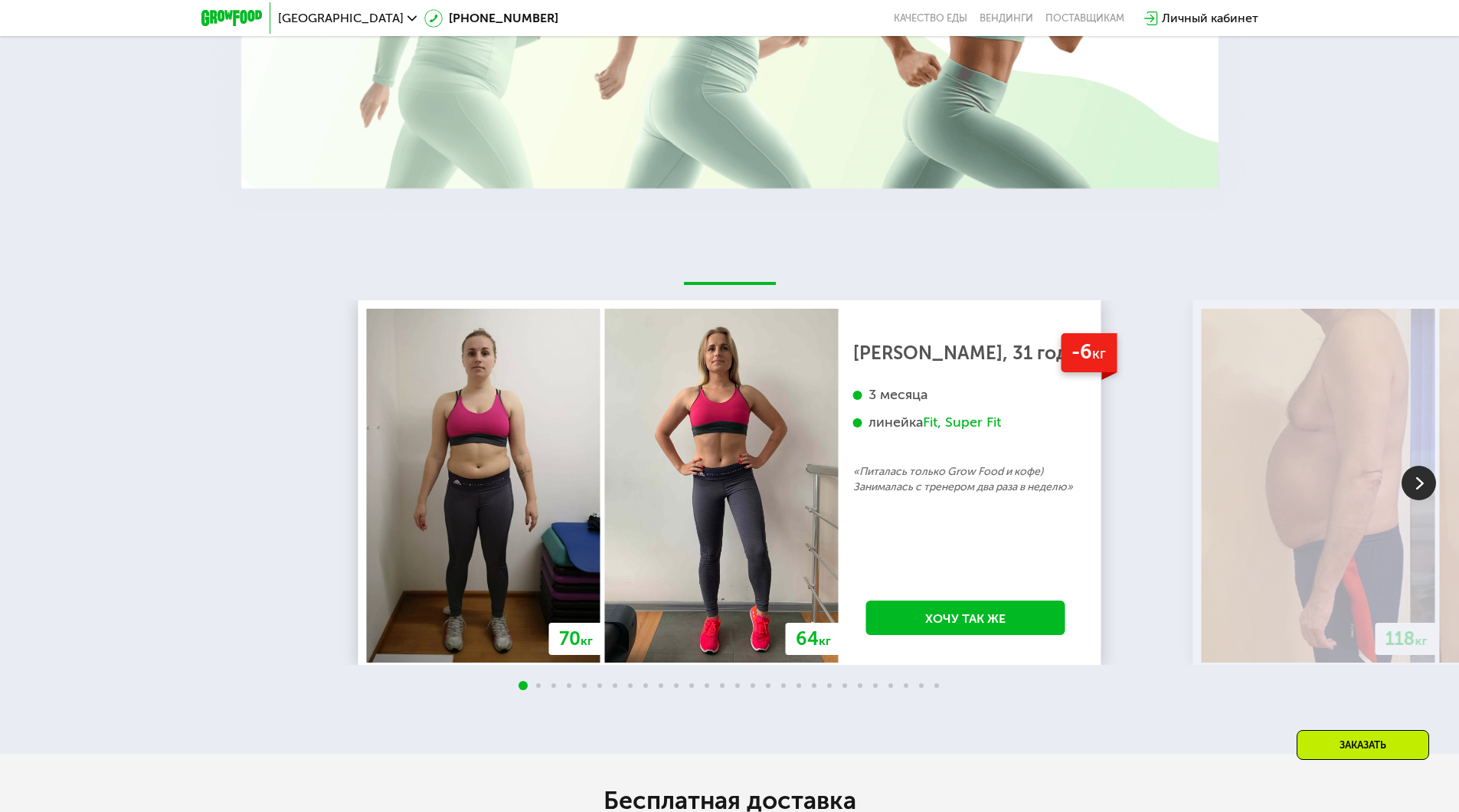
click at [1418, 490] on img at bounding box center [1418, 483] width 34 height 34
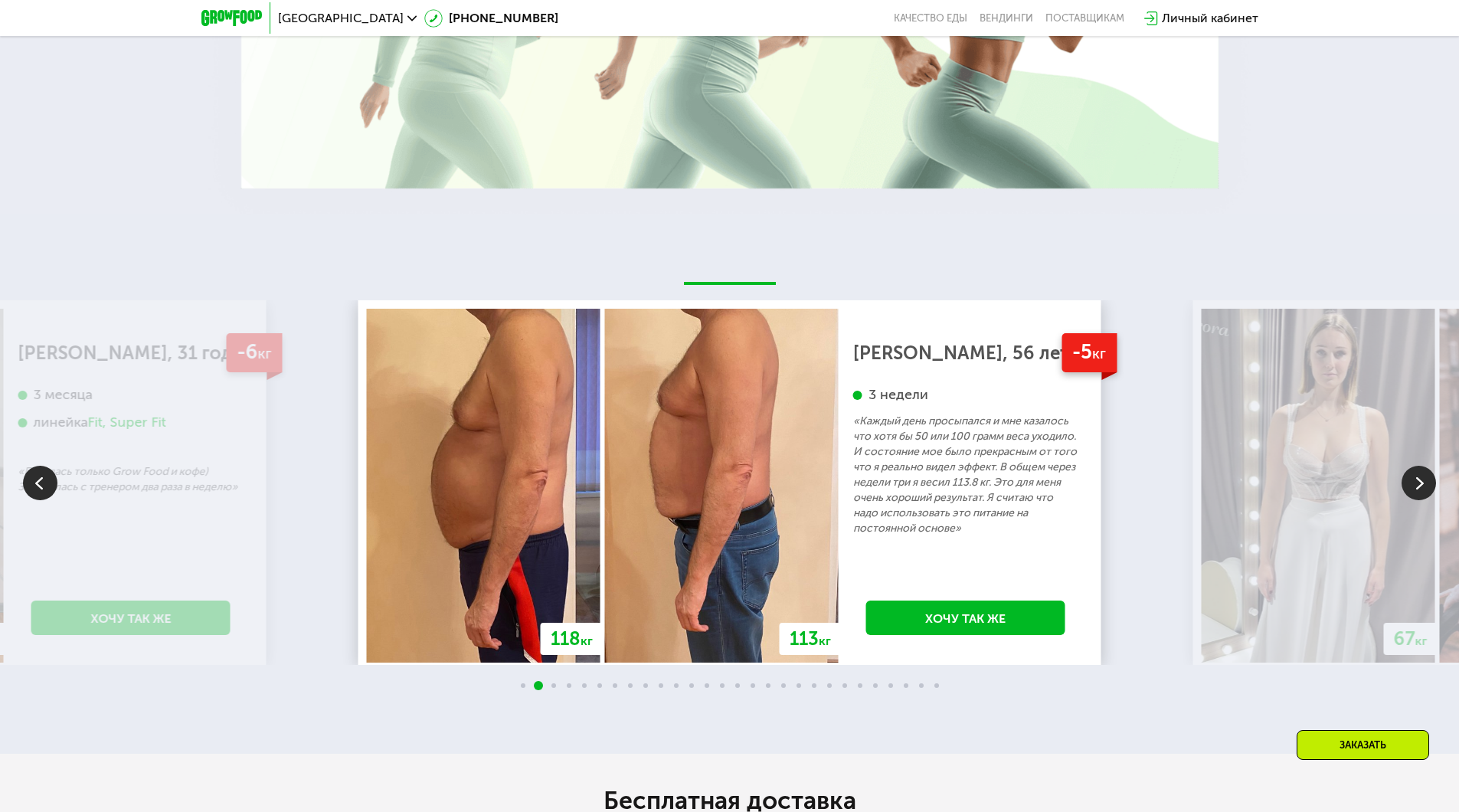
click at [1418, 490] on img at bounding box center [1418, 483] width 34 height 34
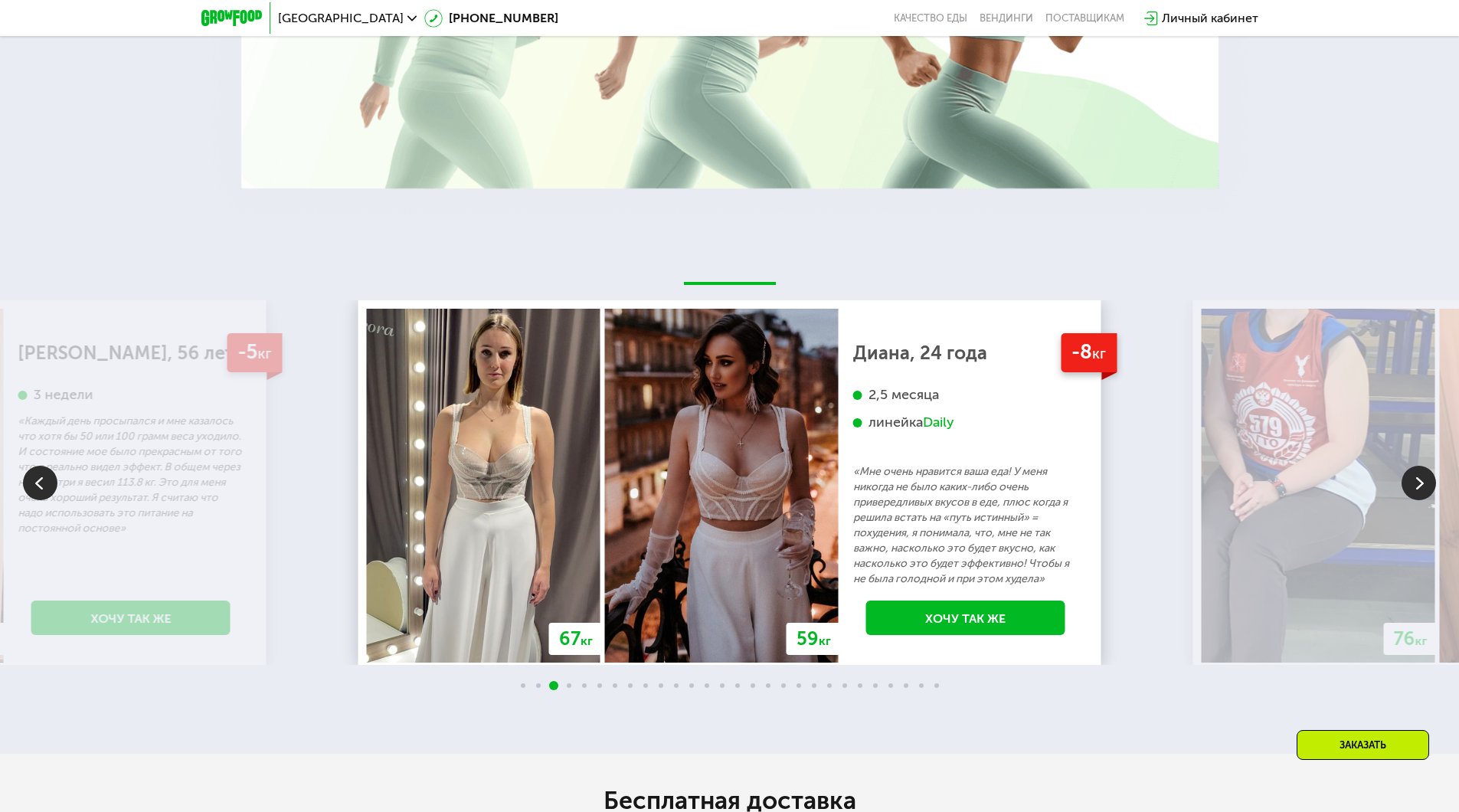
click at [1418, 490] on img at bounding box center [1418, 483] width 34 height 34
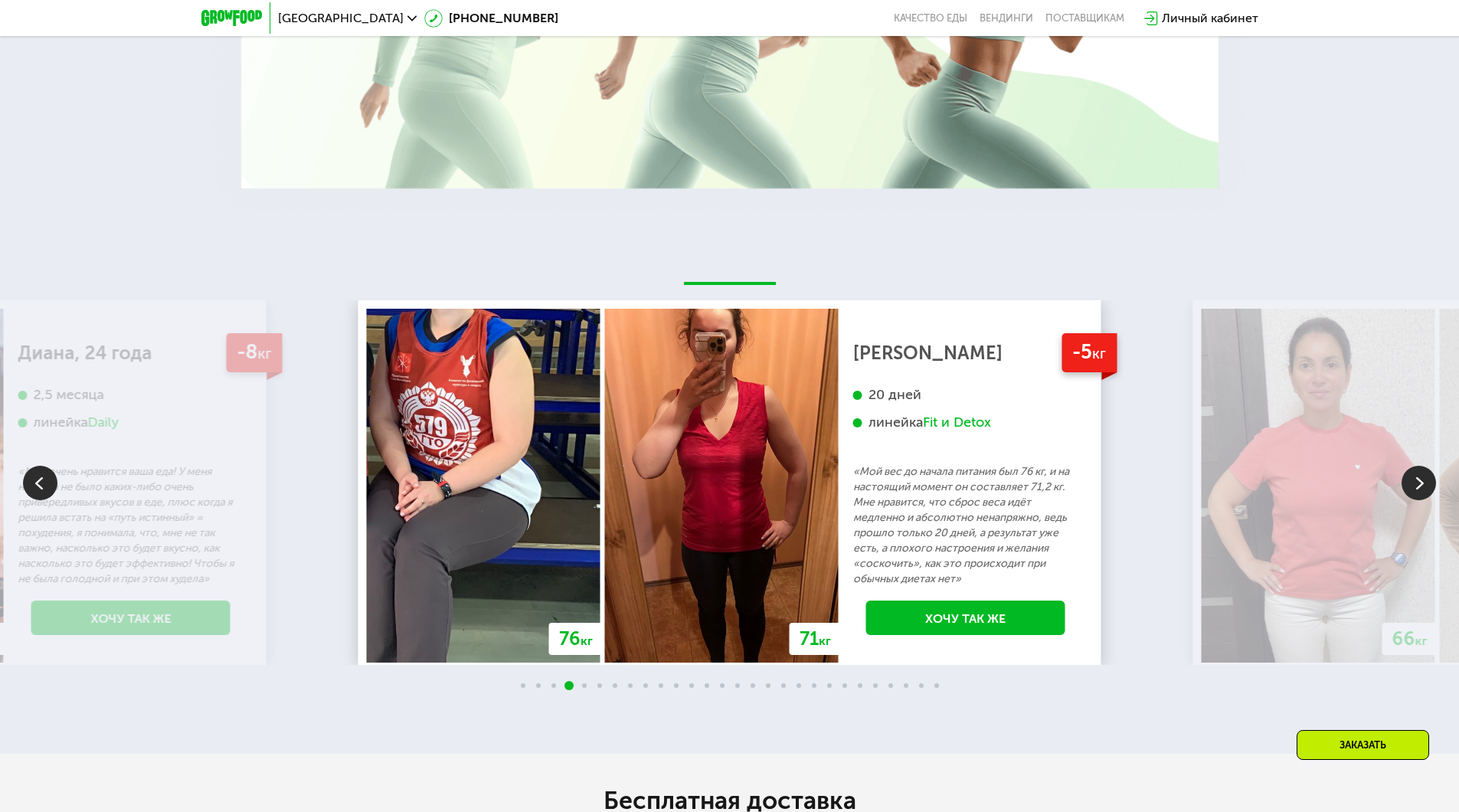
click at [1418, 490] on img at bounding box center [1418, 483] width 34 height 34
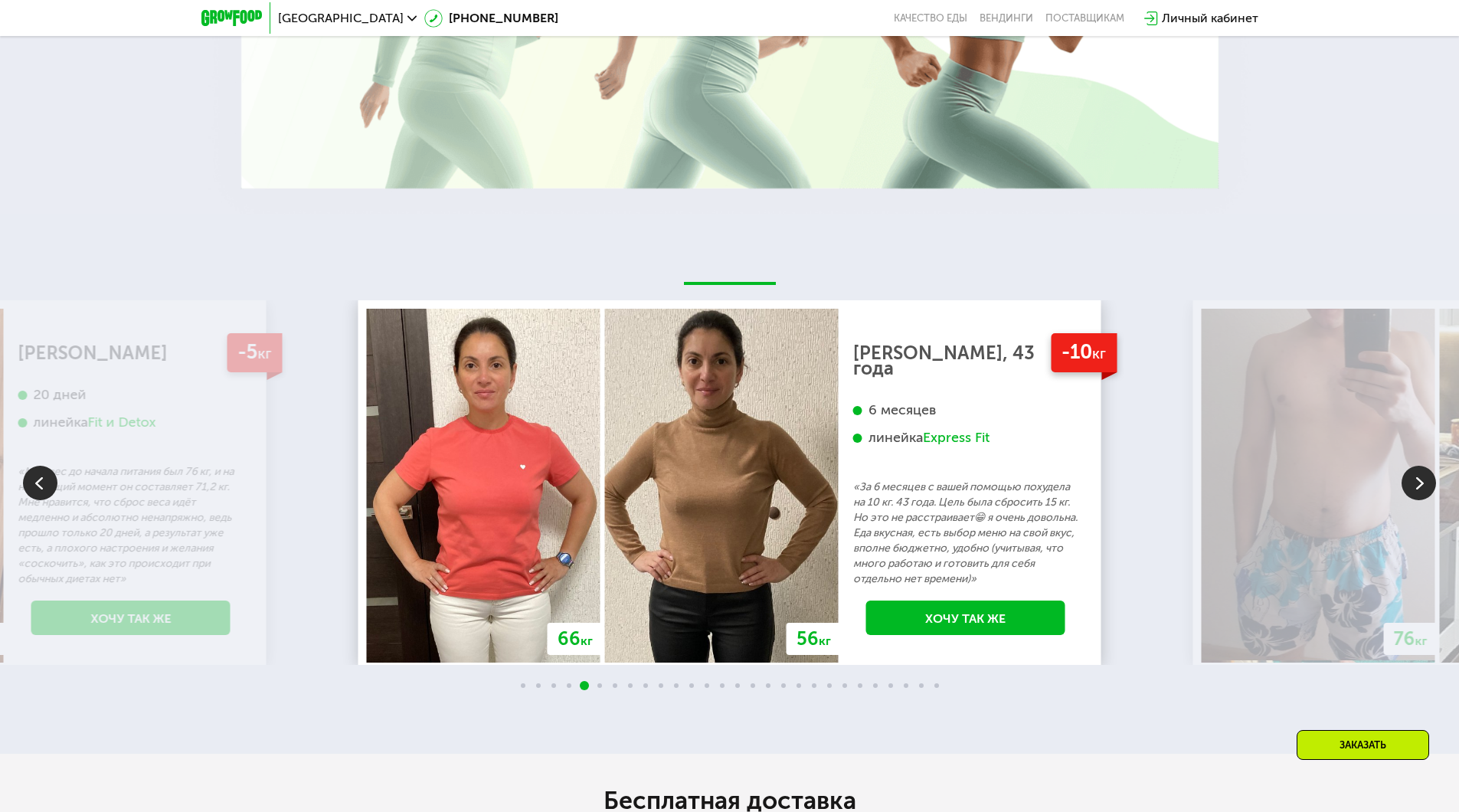
click at [1418, 490] on img at bounding box center [1418, 483] width 34 height 34
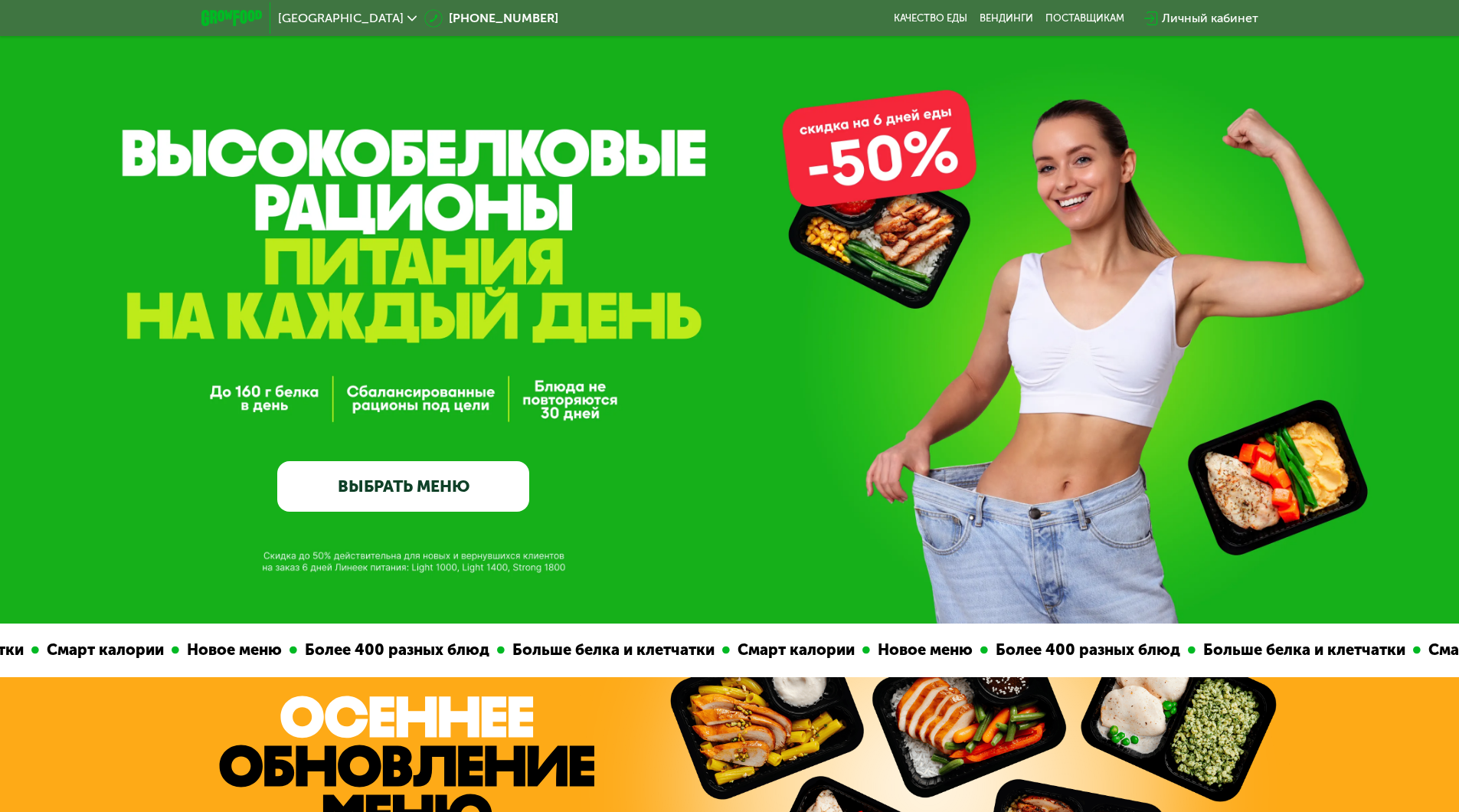
scroll to position [0, 0]
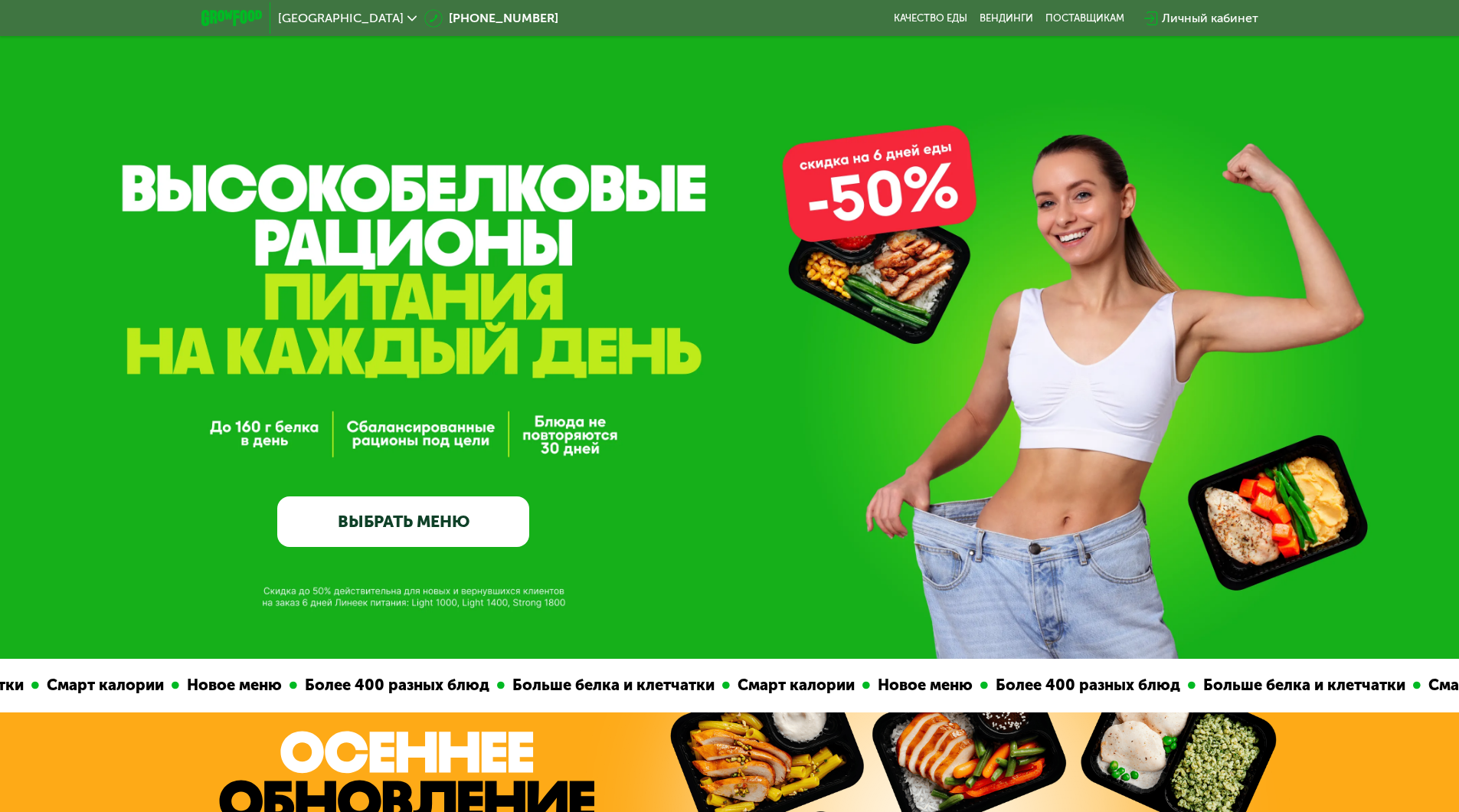
click at [401, 523] on link "ВЫБРАТЬ МЕНЮ" at bounding box center [403, 521] width 252 height 51
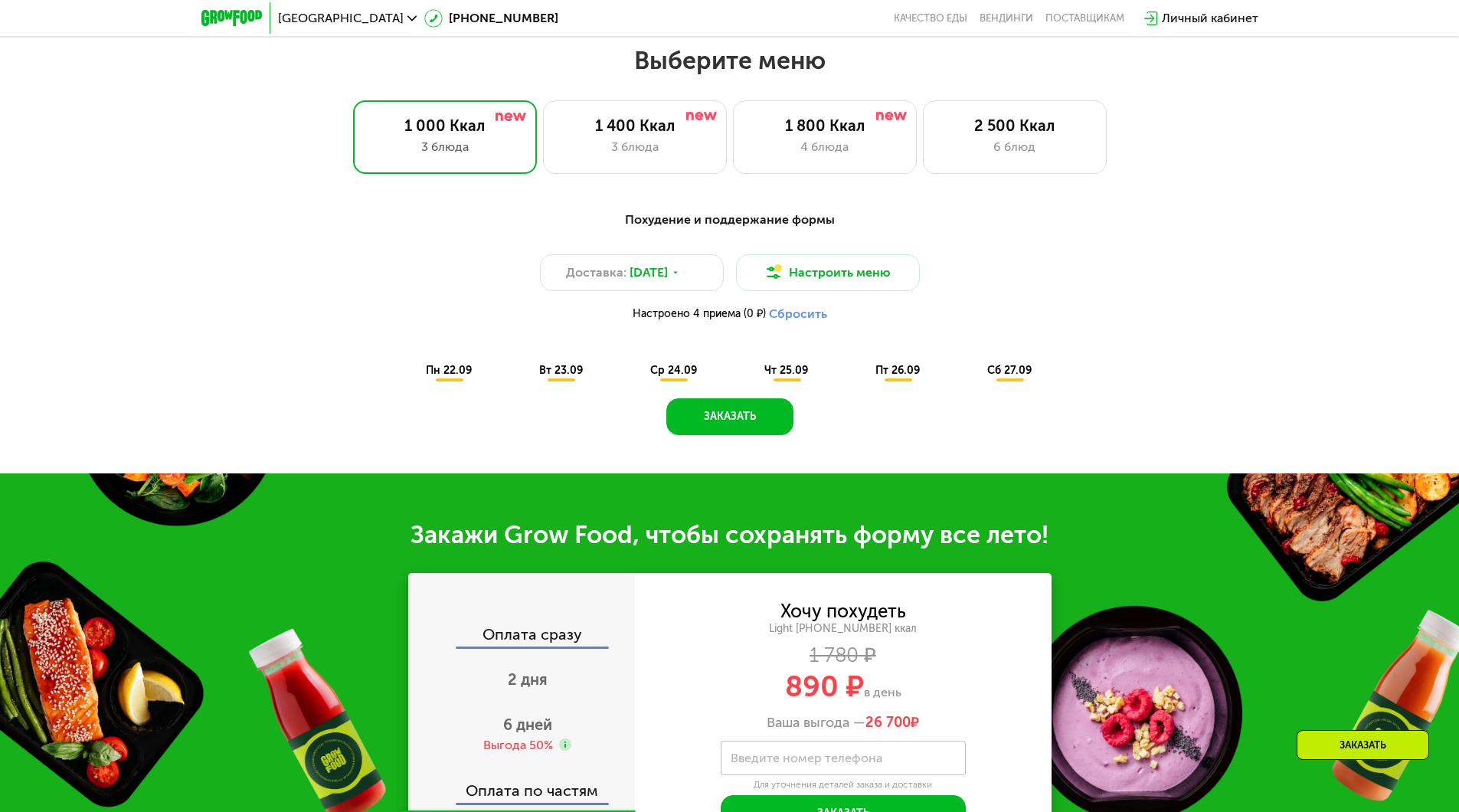
scroll to position [1270, 0]
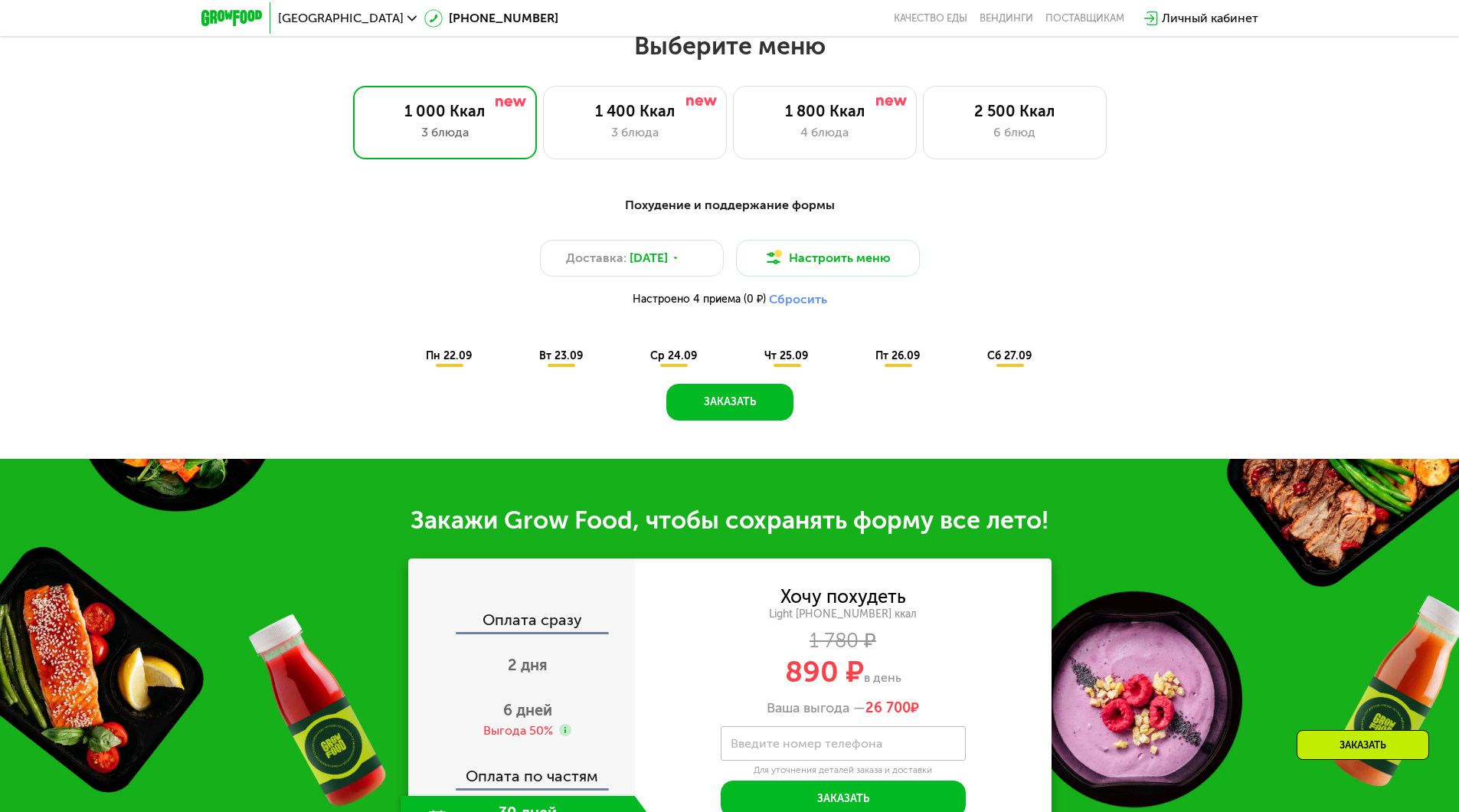
click at [806, 305] on button "Сбросить" at bounding box center [798, 300] width 58 height 16
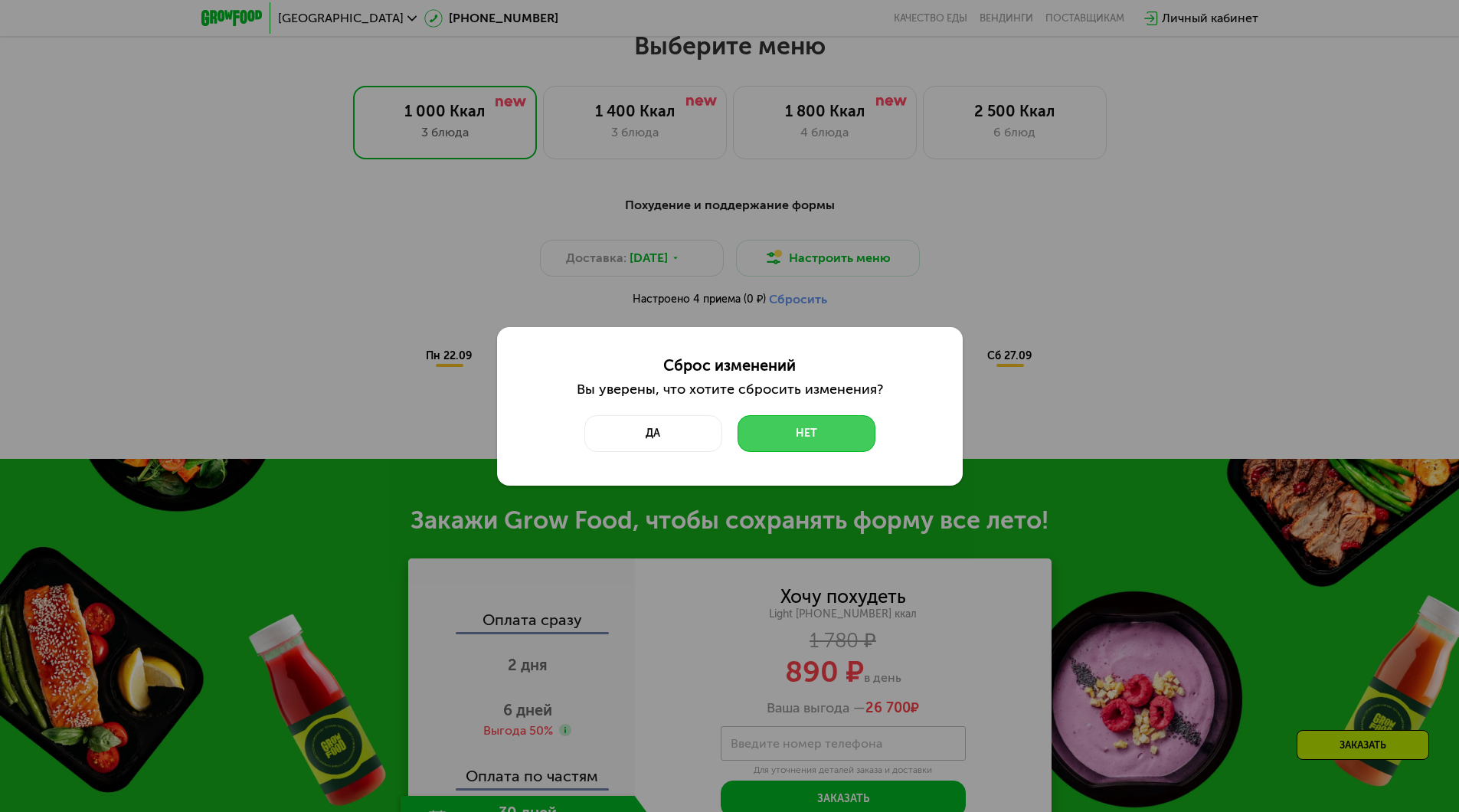
click at [799, 439] on button "Нет" at bounding box center [807, 433] width 138 height 37
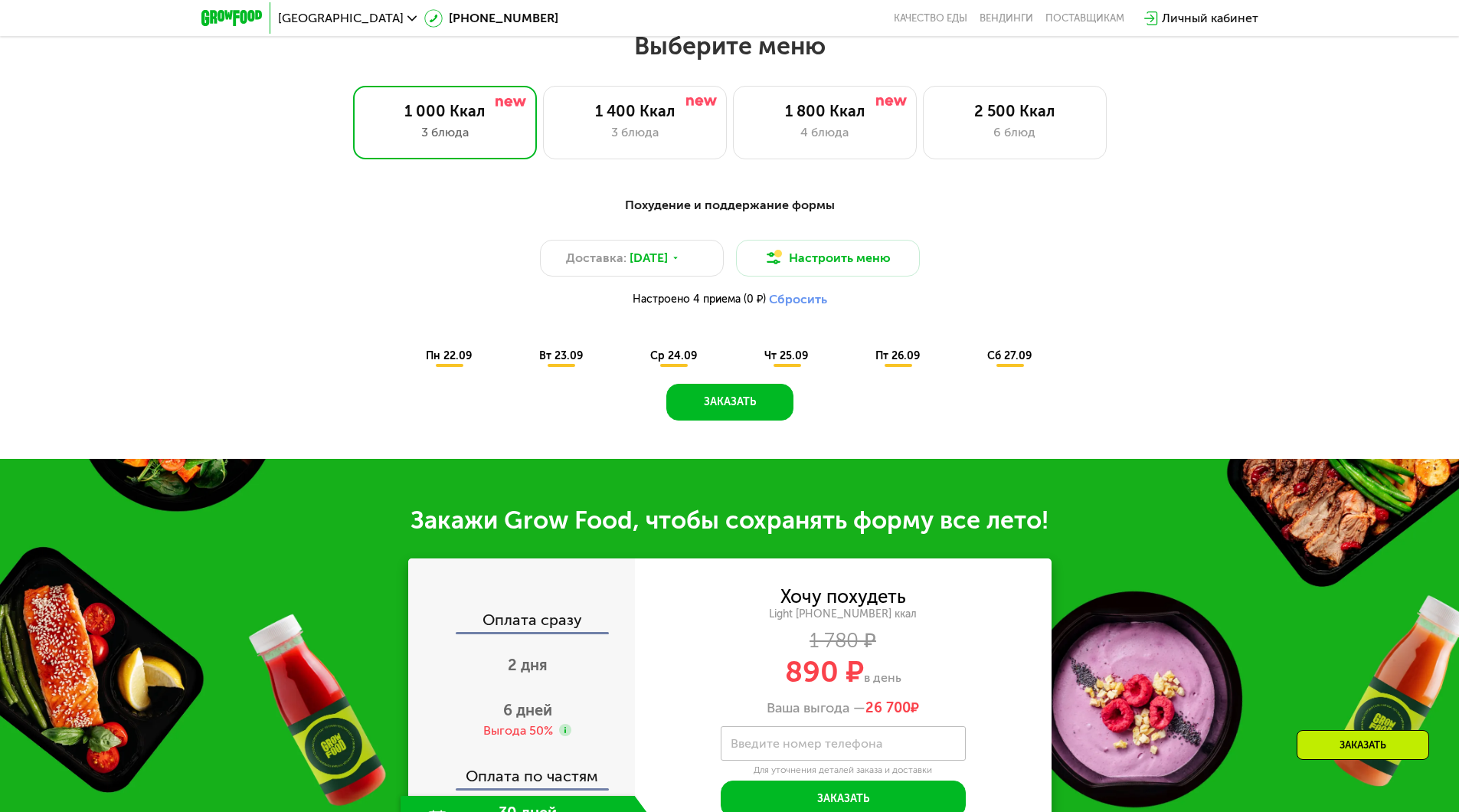
click at [790, 362] on span "чт 25.09" at bounding box center [786, 355] width 44 height 13
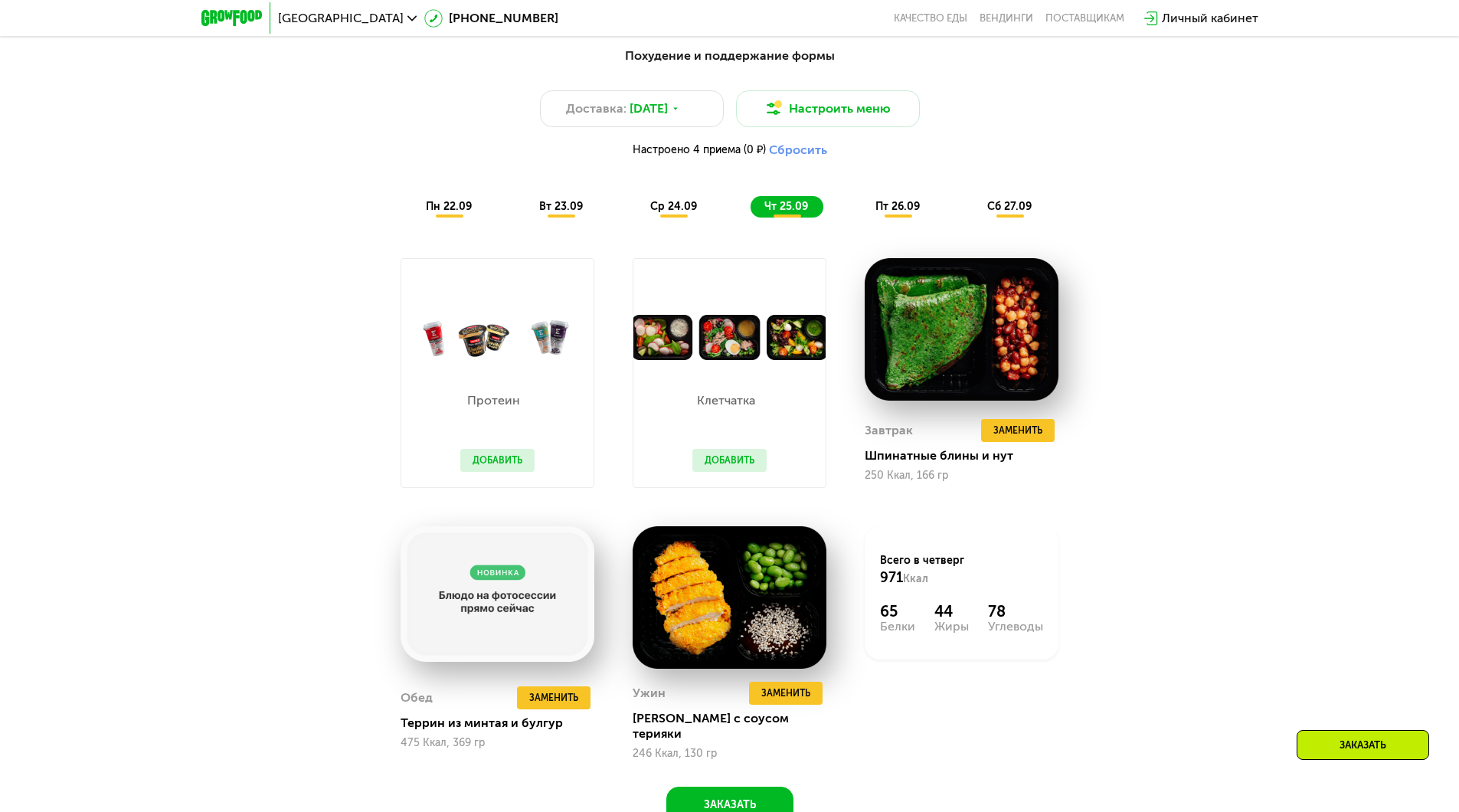
scroll to position [1423, 0]
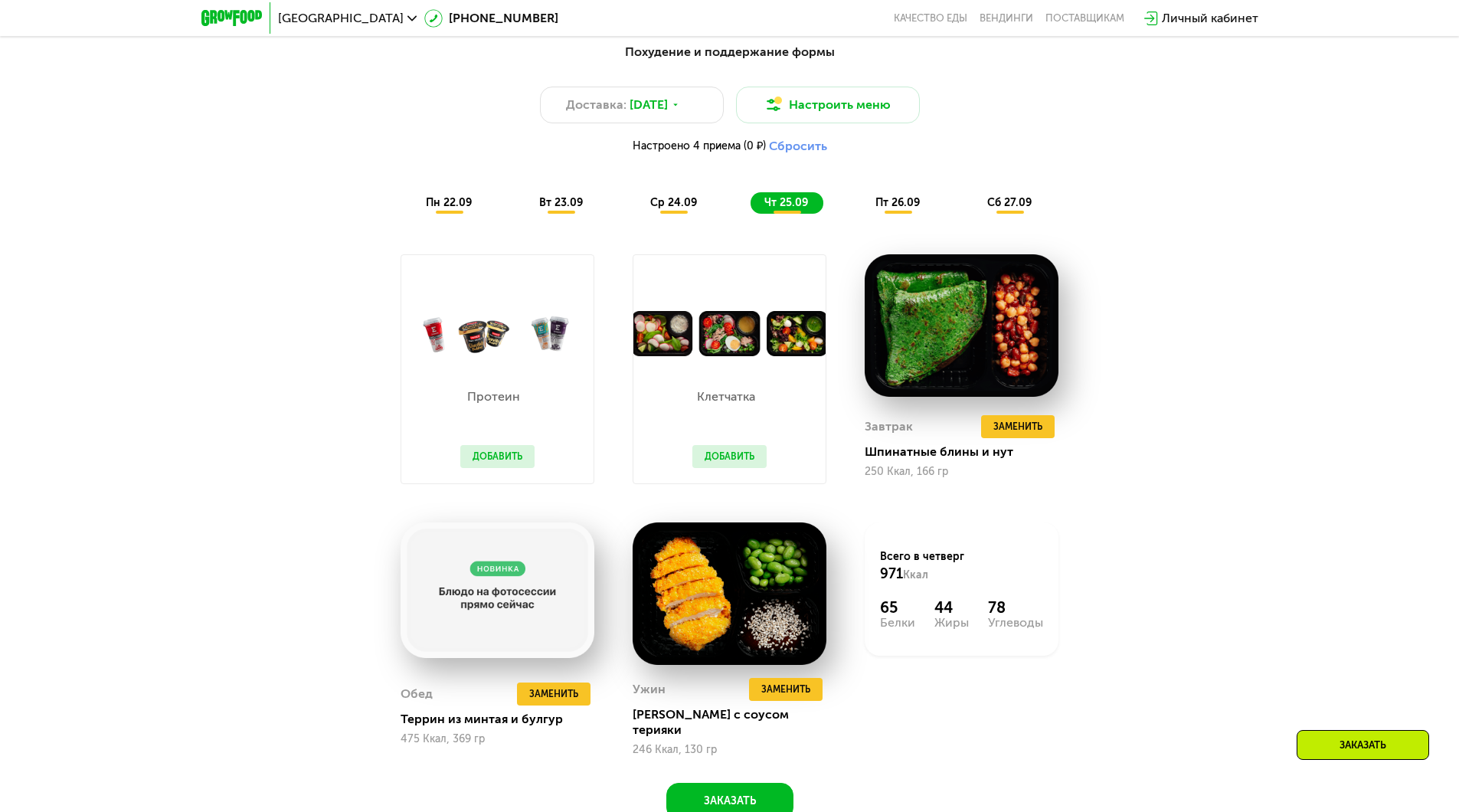
click at [1014, 209] on span "сб 27.09" at bounding box center [1009, 203] width 45 height 13
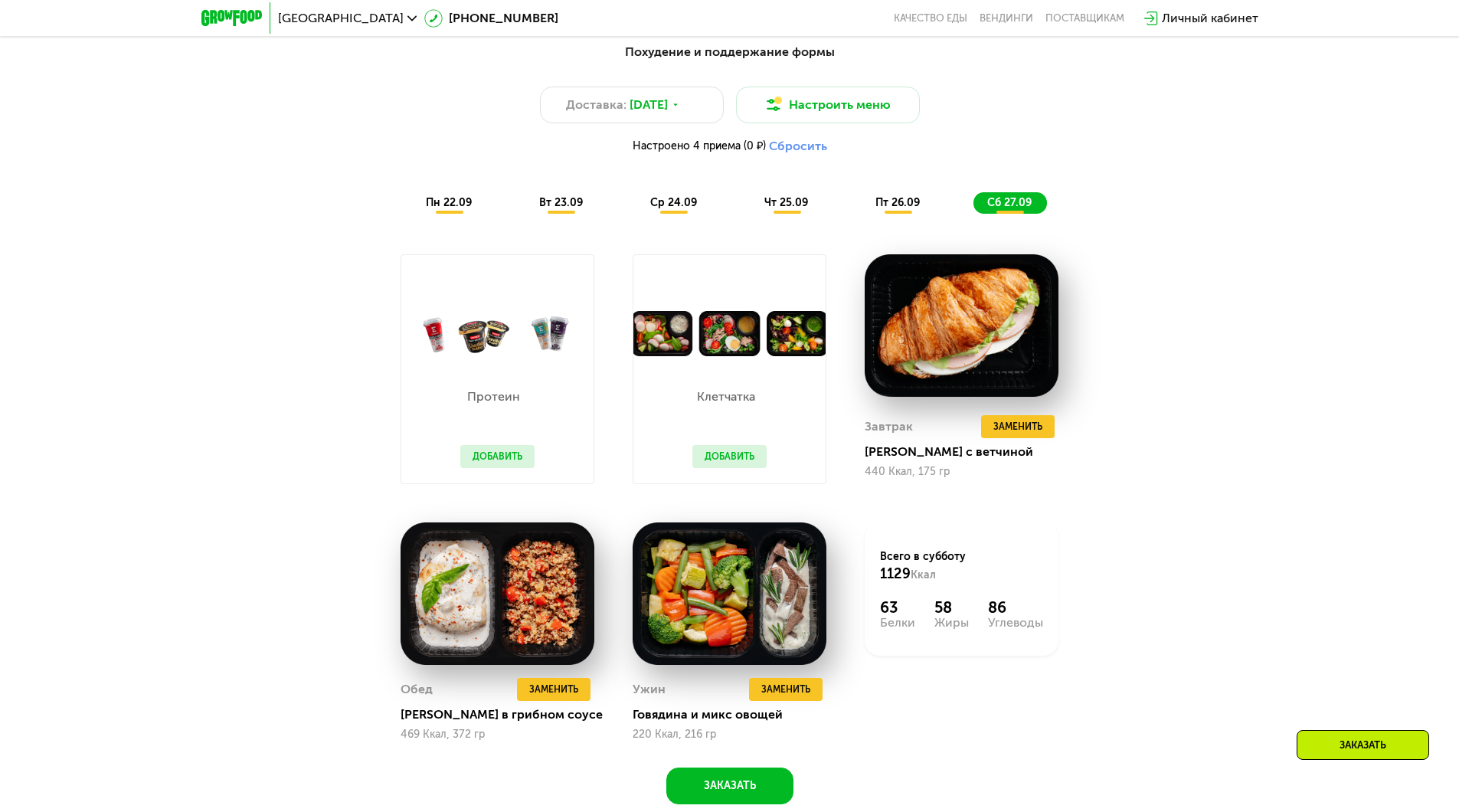
click at [722, 341] on img at bounding box center [730, 333] width 192 height 45
click at [736, 467] on button "Добавить" at bounding box center [729, 456] width 74 height 23
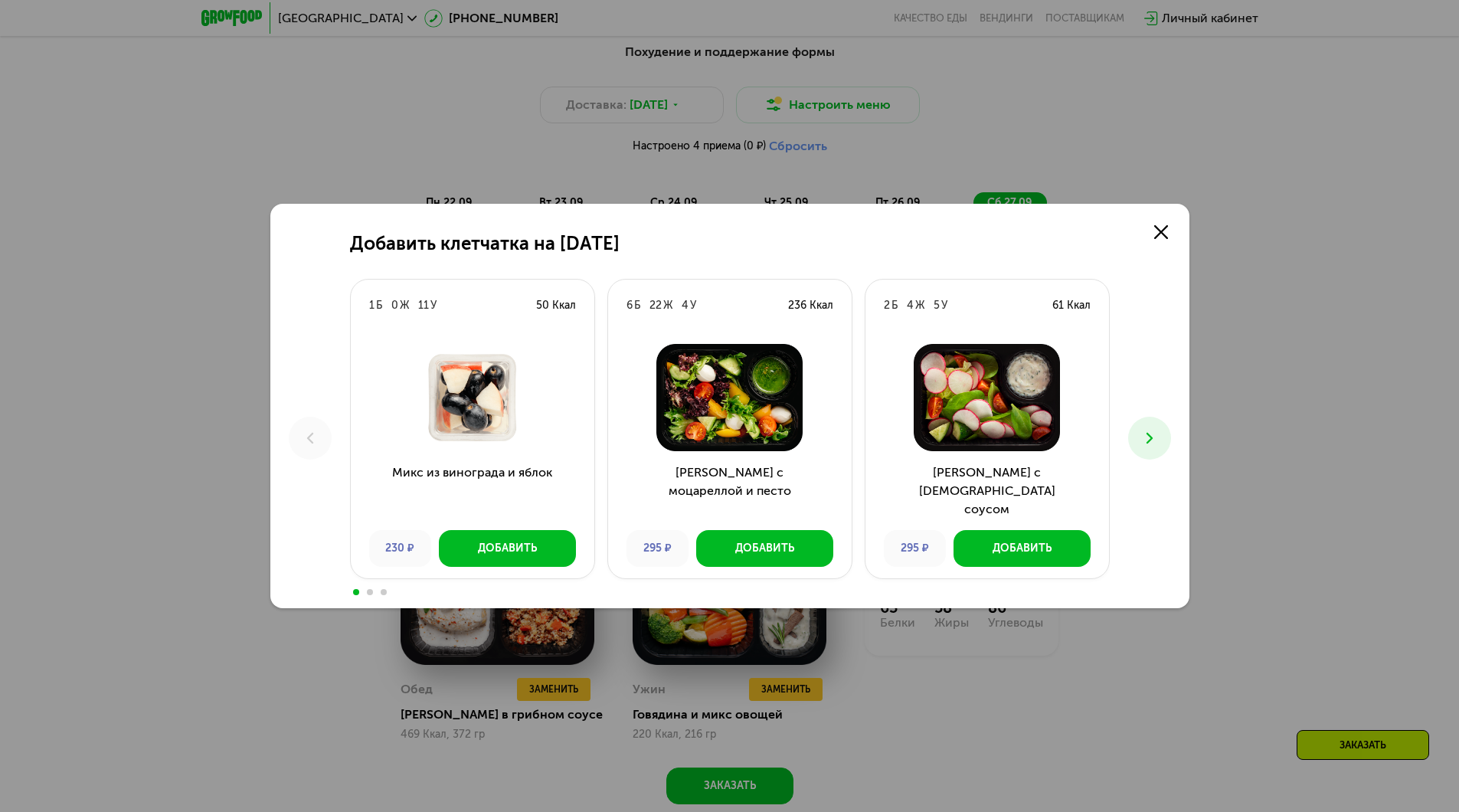
click at [1149, 437] on use at bounding box center [1148, 438] width 6 height 11
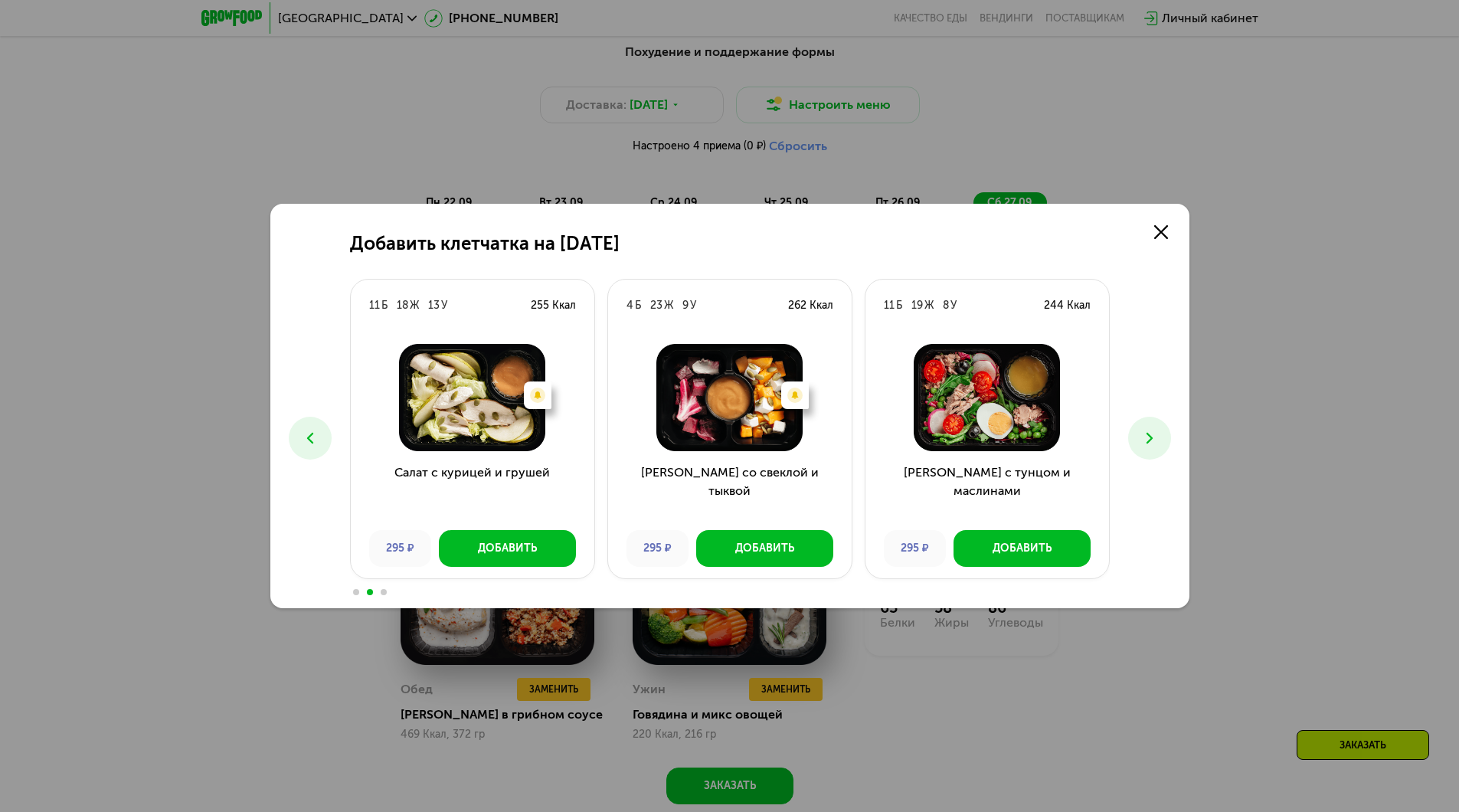
click at [1149, 437] on use at bounding box center [1148, 438] width 6 height 11
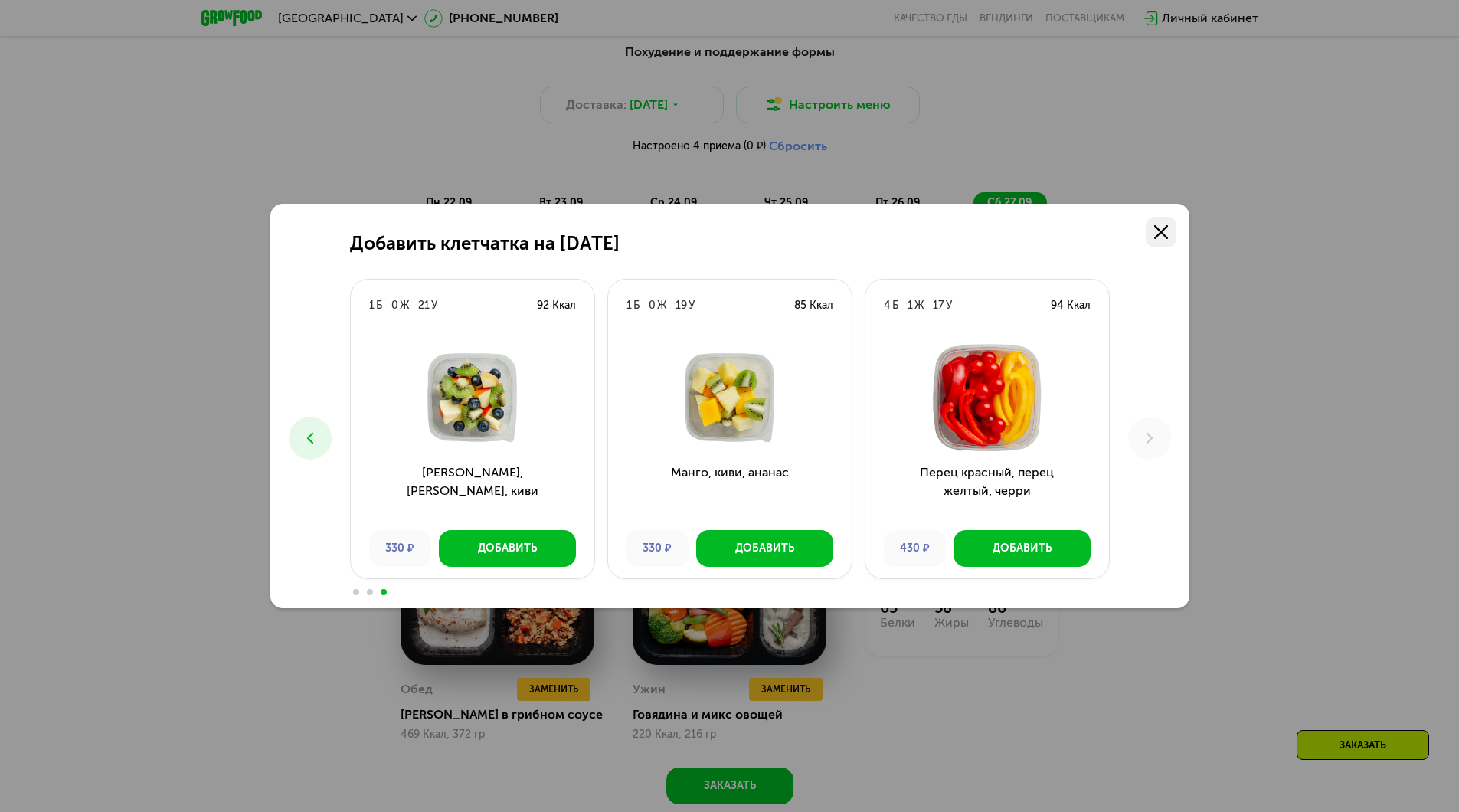
click at [1161, 218] on link at bounding box center [1160, 232] width 31 height 31
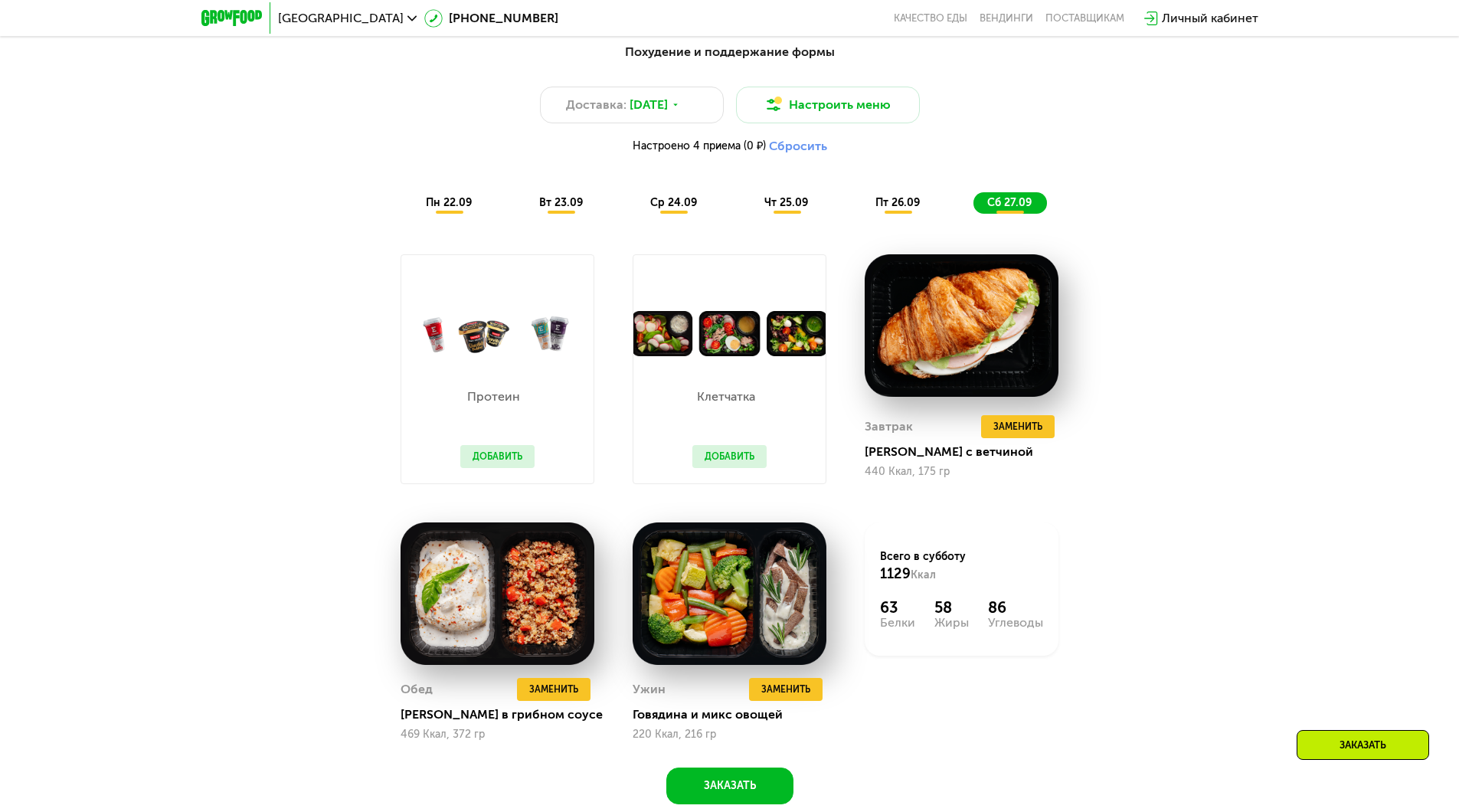
click at [494, 462] on button "Добавить" at bounding box center [497, 456] width 74 height 23
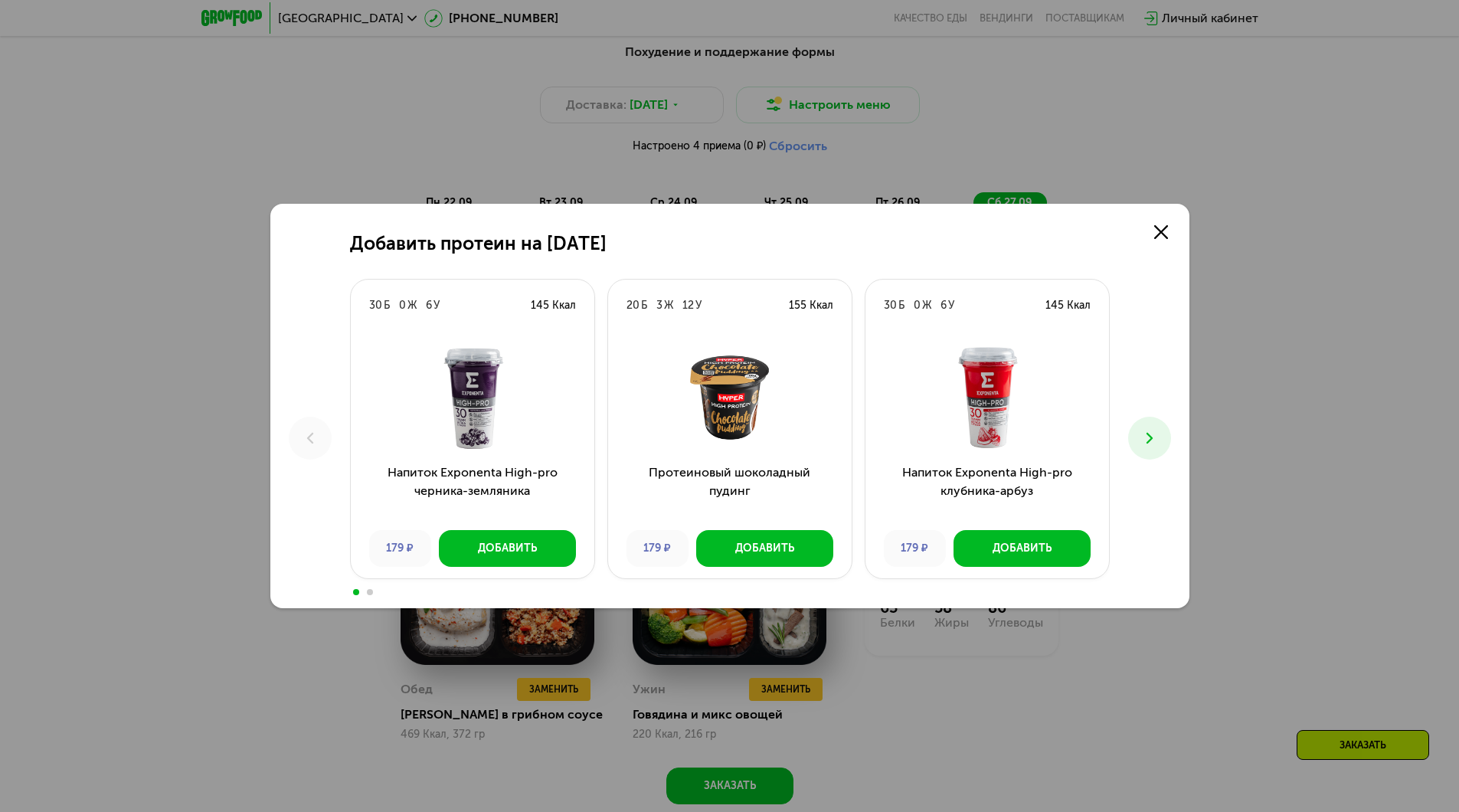
click at [1159, 447] on button at bounding box center [1149, 437] width 43 height 43
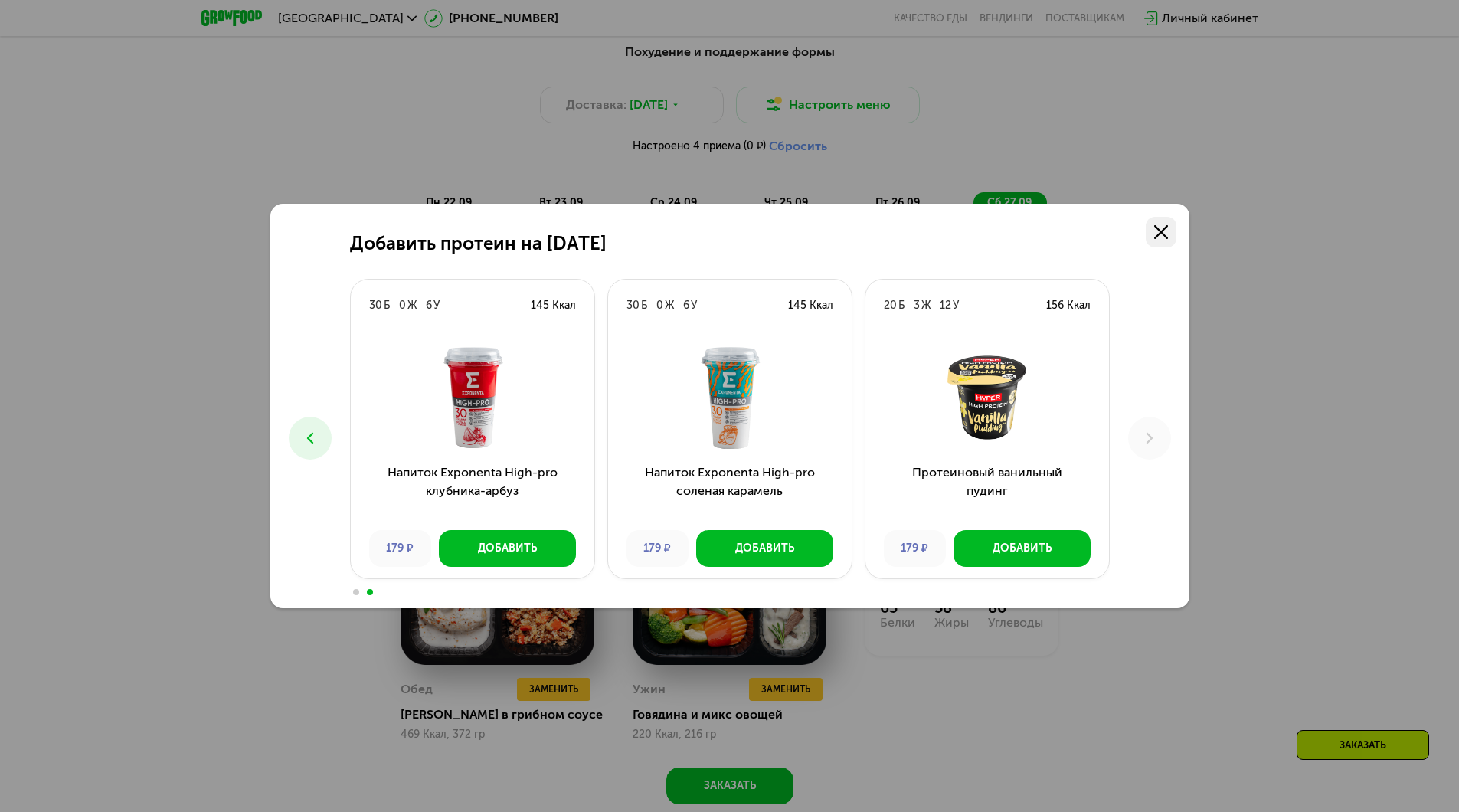
click at [1163, 232] on icon at bounding box center [1161, 232] width 14 height 14
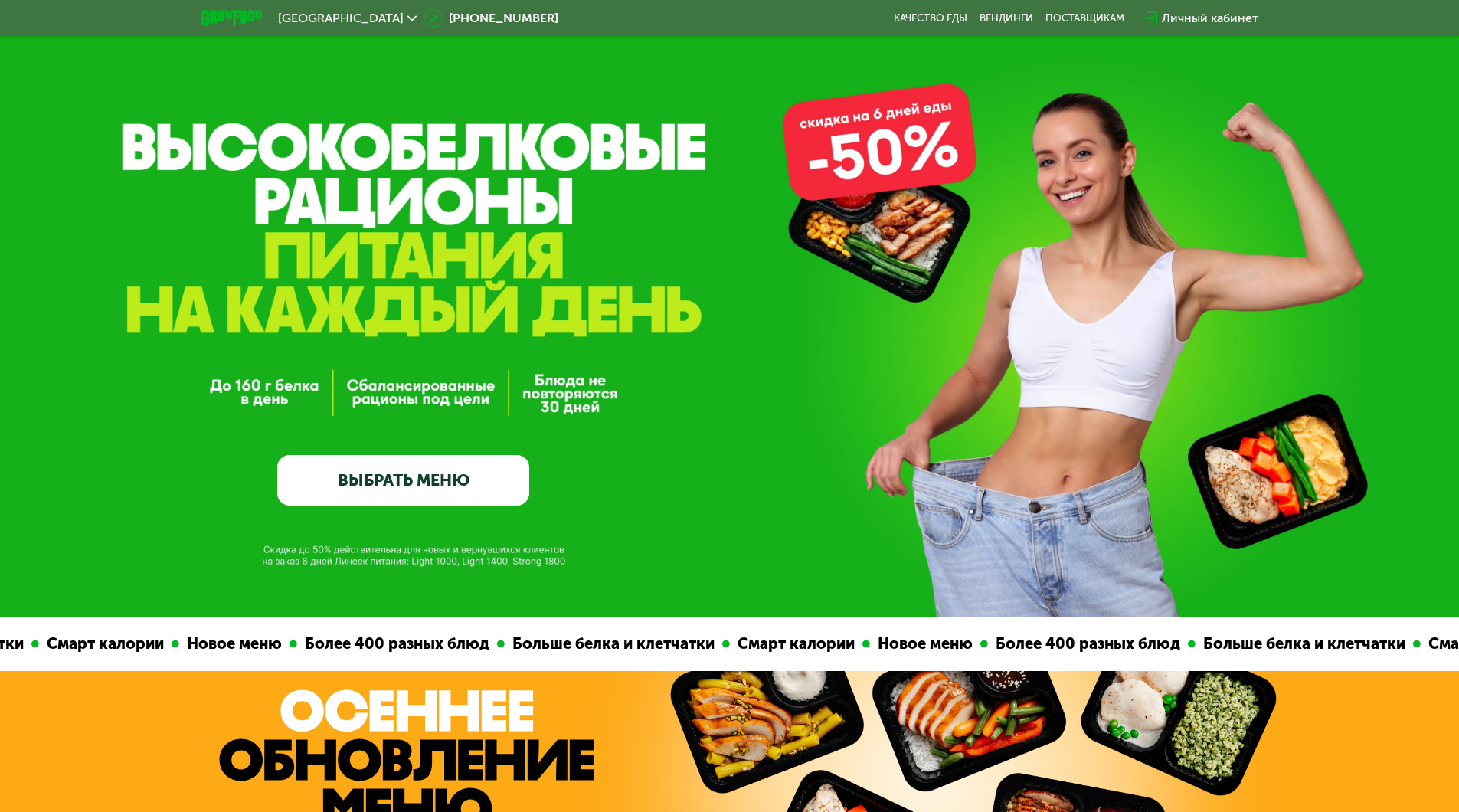
scroll to position [0, 0]
